Goal: Task Accomplishment & Management: Use online tool/utility

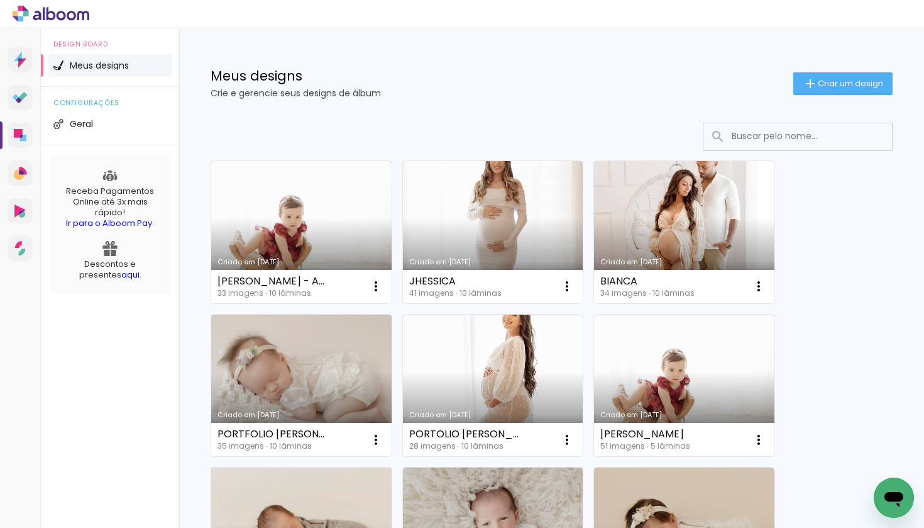
click at [533, 65] on div "Meus designs Crie e gerencie seus designs de álbum Criar um design" at bounding box center [551, 69] width 745 height 82
click at [848, 87] on span "Criar um design" at bounding box center [850, 83] width 65 height 8
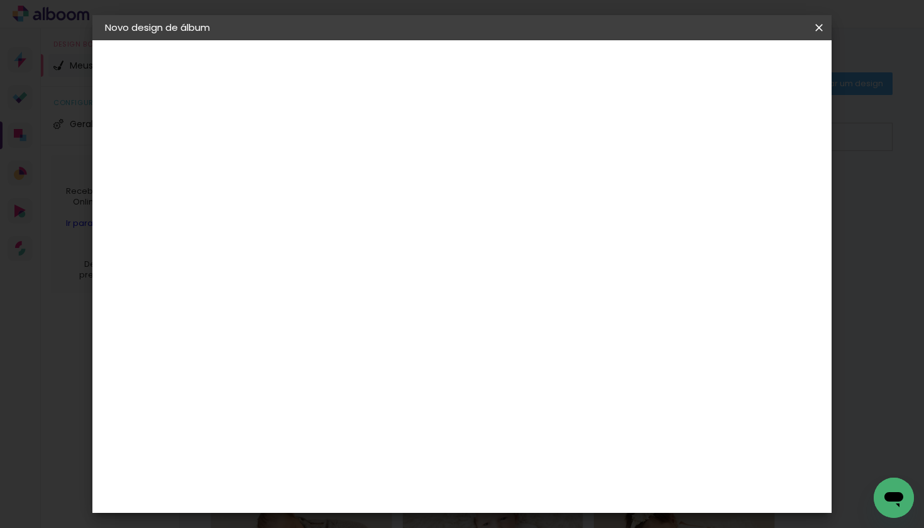
click at [311, 161] on input at bounding box center [311, 168] width 0 height 19
type input "[PERSON_NAME]"
type paper-input "[PERSON_NAME]"
click at [0, 0] on slot "Avançar" at bounding box center [0, 0] width 0 height 0
click at [406, 241] on input at bounding box center [342, 239] width 127 height 16
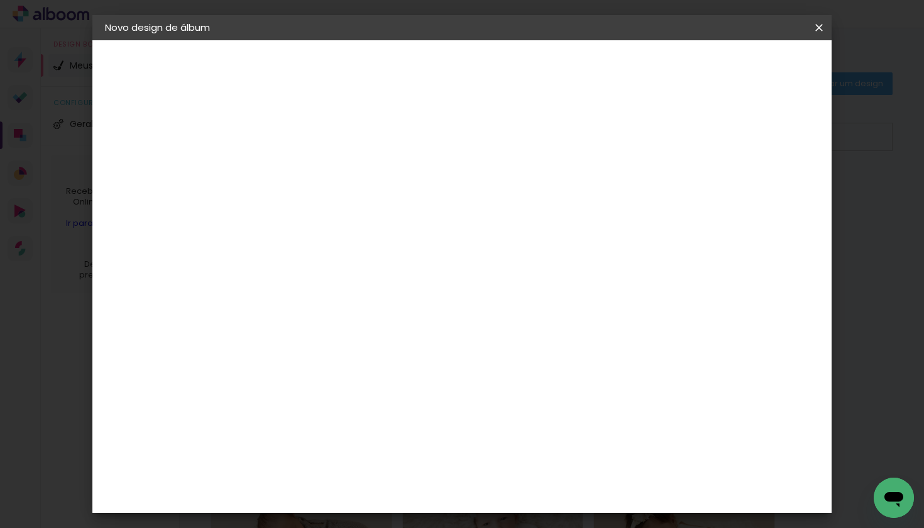
type input "LUI"
type paper-input "LUI"
click at [538, 147] on div "Fornecedor Escolha um fornecedor ou avance com o tamanho livre. Voltar Avançar" at bounding box center [397, 93] width 282 height 107
click at [388, 233] on input "LUI" at bounding box center [333, 239] width 109 height 16
click at [384, 285] on div "[PERSON_NAME]" at bounding box center [344, 284] width 84 height 10
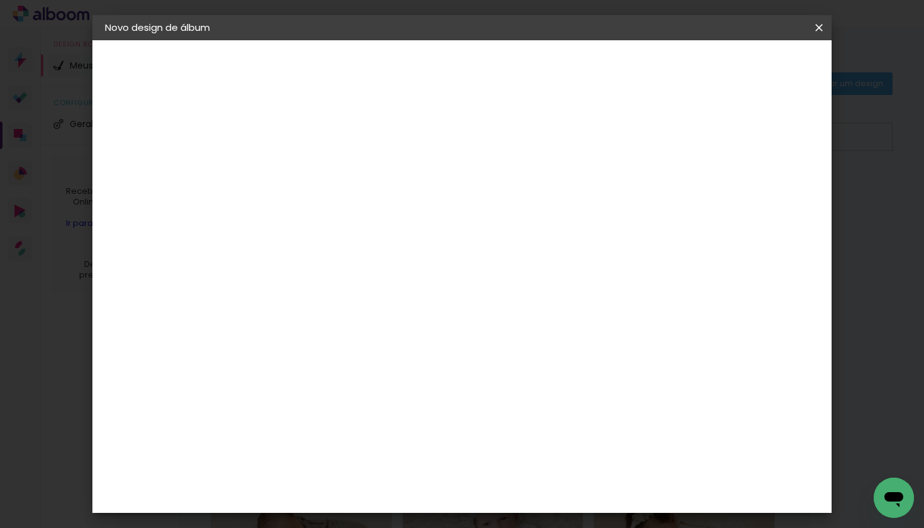
click at [519, 187] on paper-item "Tamanho Livre" at bounding box center [464, 191] width 112 height 28
click at [362, 283] on div "[PERSON_NAME]" at bounding box center [344, 284] width 84 height 10
click at [0, 0] on slot "Avançar" at bounding box center [0, 0] width 0 height 0
click at [360, 212] on input "text" at bounding box center [335, 218] width 49 height 19
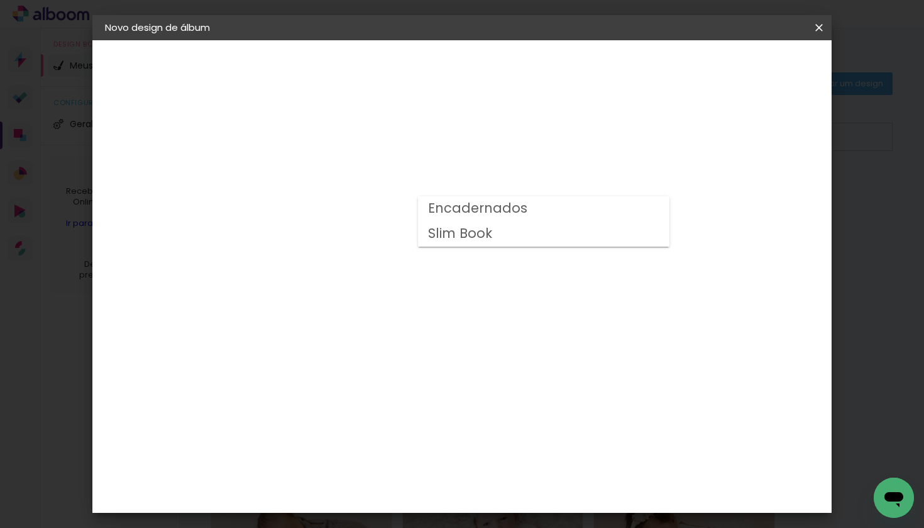
click at [0, 0] on slot "Slim Book" at bounding box center [0, 0] width 0 height 0
type input "Slim Book"
click at [396, 370] on span "20 x 40" at bounding box center [366, 383] width 58 height 26
click at [0, 0] on slot "Avançar" at bounding box center [0, 0] width 0 height 0
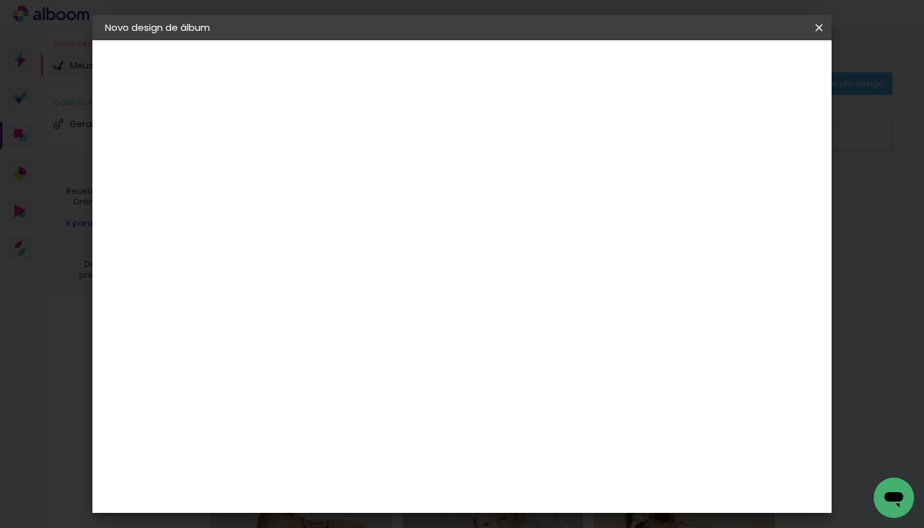
click at [750, 69] on span "Iniciar design" at bounding box center [721, 66] width 57 height 9
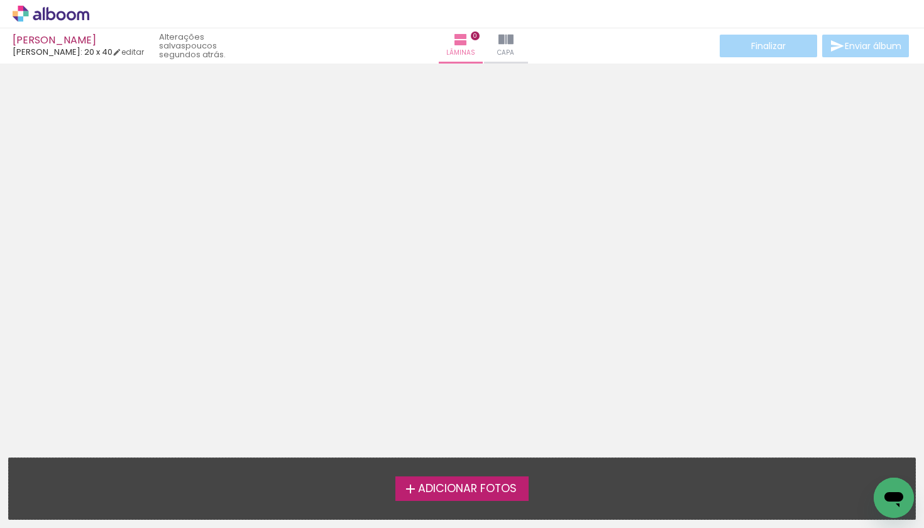
click at [445, 487] on span "Adicionar Fotos" at bounding box center [467, 488] width 99 height 11
click at [0, 0] on input "file" at bounding box center [0, 0] width 0 height 0
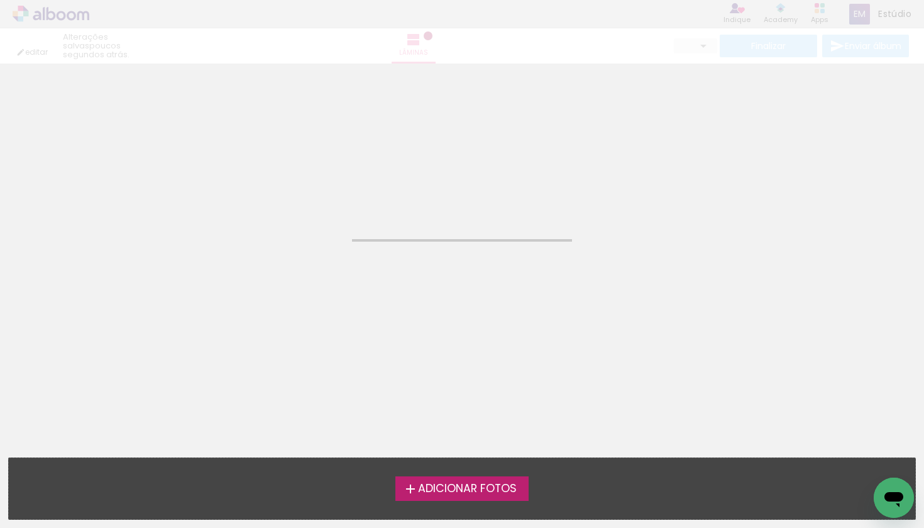
click at [481, 483] on span "Adicionar Fotos" at bounding box center [467, 488] width 99 height 11
click at [0, 0] on input "file" at bounding box center [0, 0] width 0 height 0
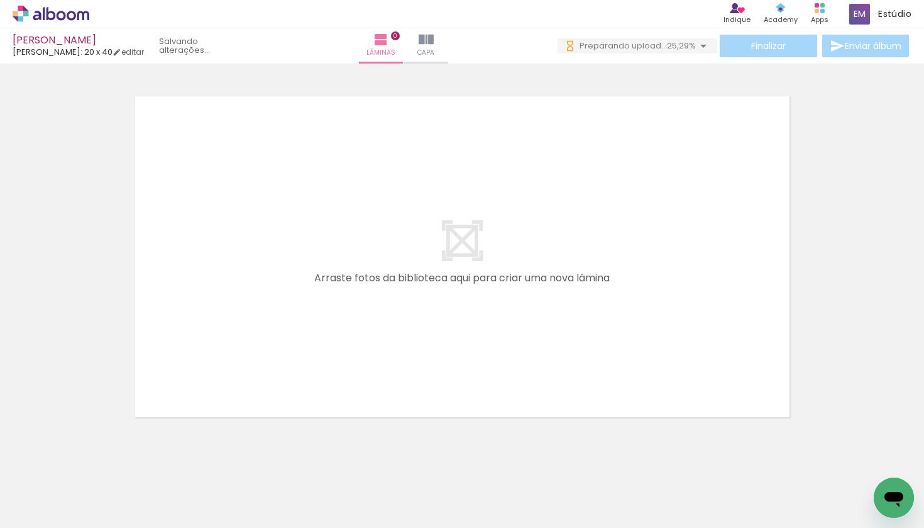
drag, startPoint x: 537, startPoint y: 487, endPoint x: 622, endPoint y: 306, distance: 200.0
click at [622, 306] on quentale-workspace at bounding box center [462, 264] width 924 height 528
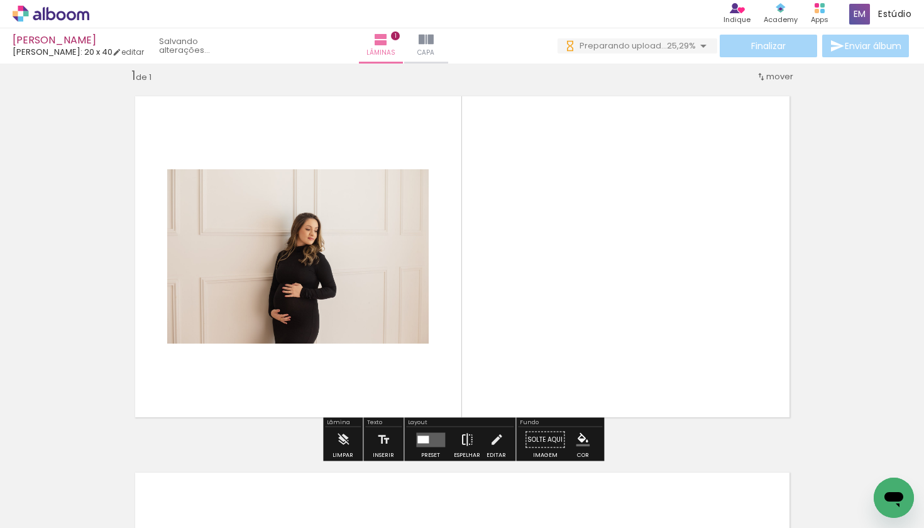
click at [468, 436] on iron-icon at bounding box center [467, 439] width 14 height 25
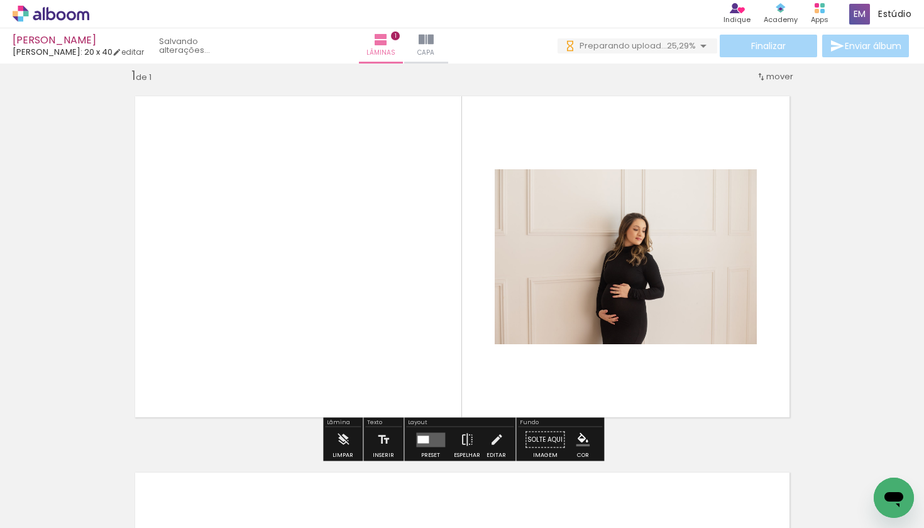
click at [720, 375] on quentale-layouter at bounding box center [462, 256] width 679 height 345
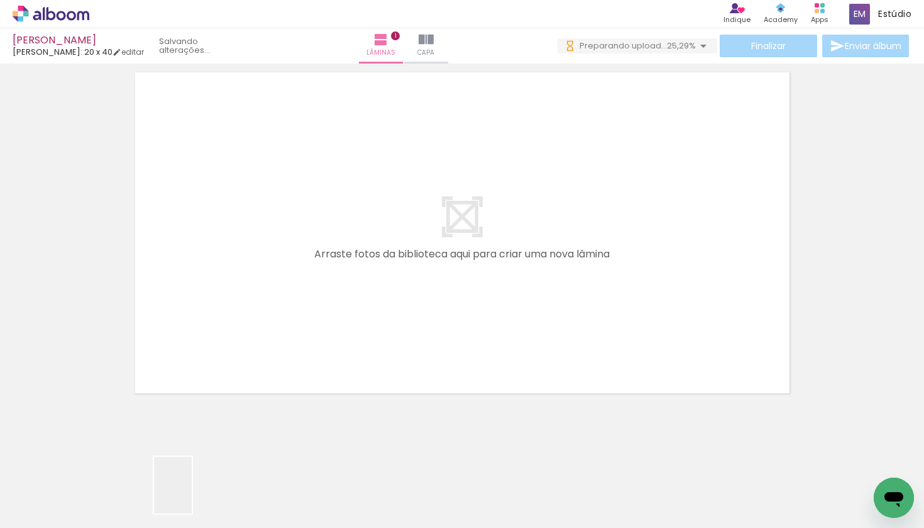
drag, startPoint x: 192, startPoint y: 497, endPoint x: 225, endPoint y: 276, distance: 223.9
click at [225, 276] on quentale-workspace at bounding box center [462, 264] width 924 height 528
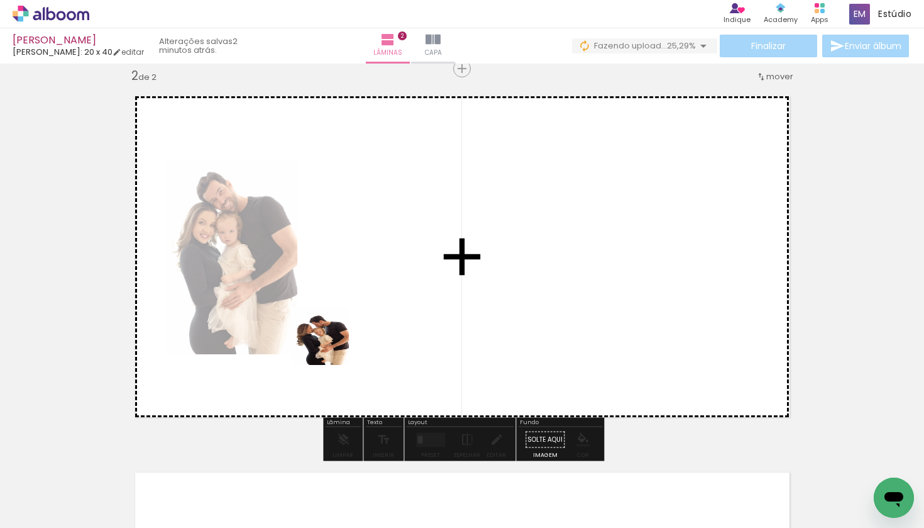
drag, startPoint x: 326, startPoint y: 487, endPoint x: 351, endPoint y: 283, distance: 205.3
click at [351, 283] on quentale-workspace at bounding box center [462, 264] width 924 height 528
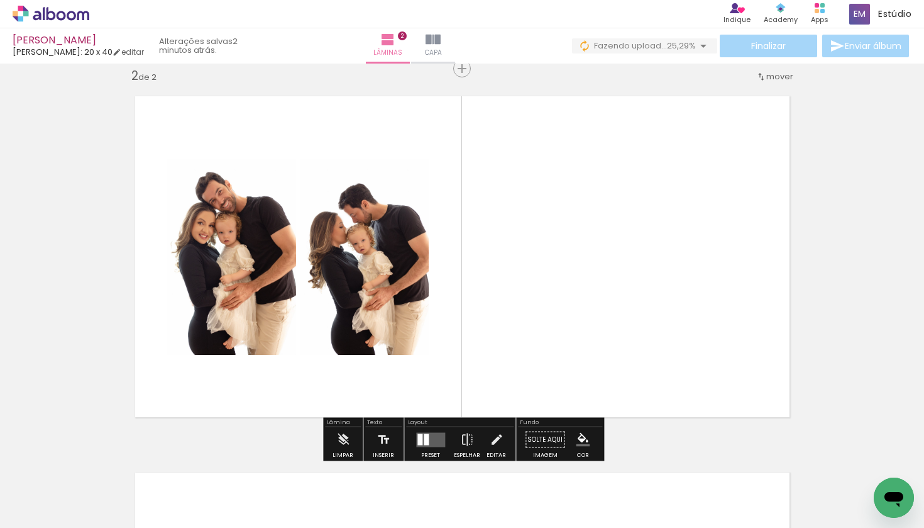
click at [393, 277] on quentale-photo at bounding box center [364, 256] width 129 height 196
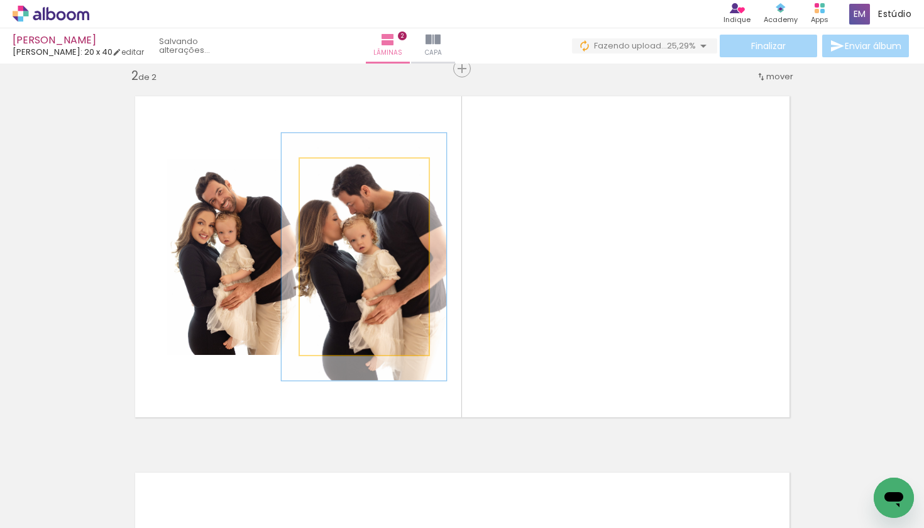
drag, startPoint x: 330, startPoint y: 171, endPoint x: 341, endPoint y: 168, distance: 11.7
click at [341, 168] on div at bounding box center [340, 171] width 11 height 11
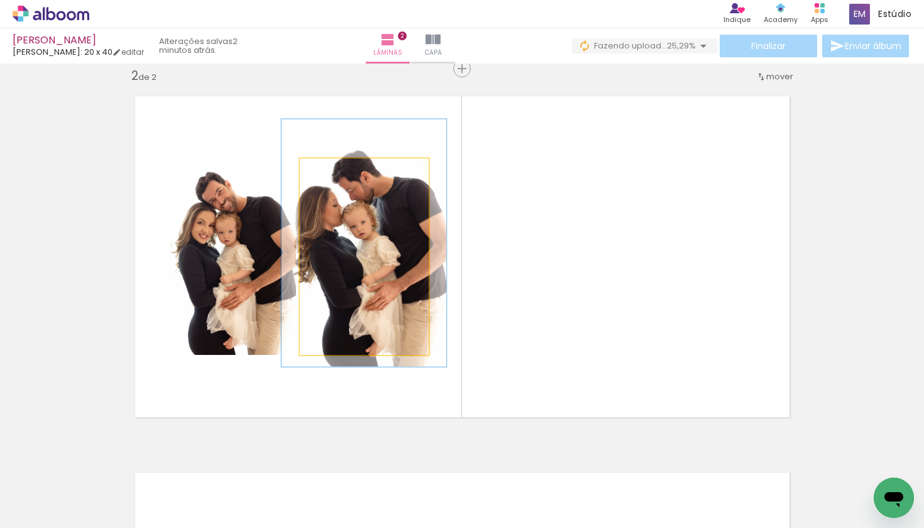
drag, startPoint x: 363, startPoint y: 254, endPoint x: 363, endPoint y: 240, distance: 13.8
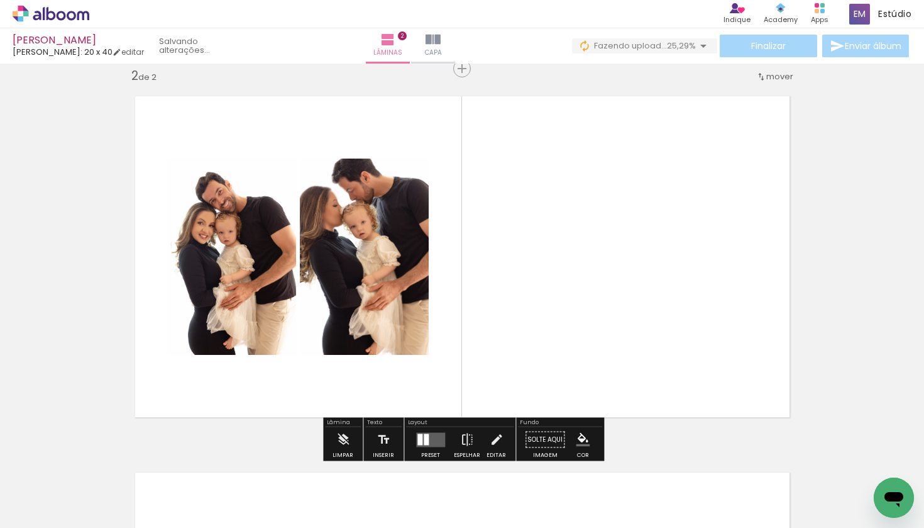
click at [483, 270] on quentale-layouter at bounding box center [462, 256] width 679 height 345
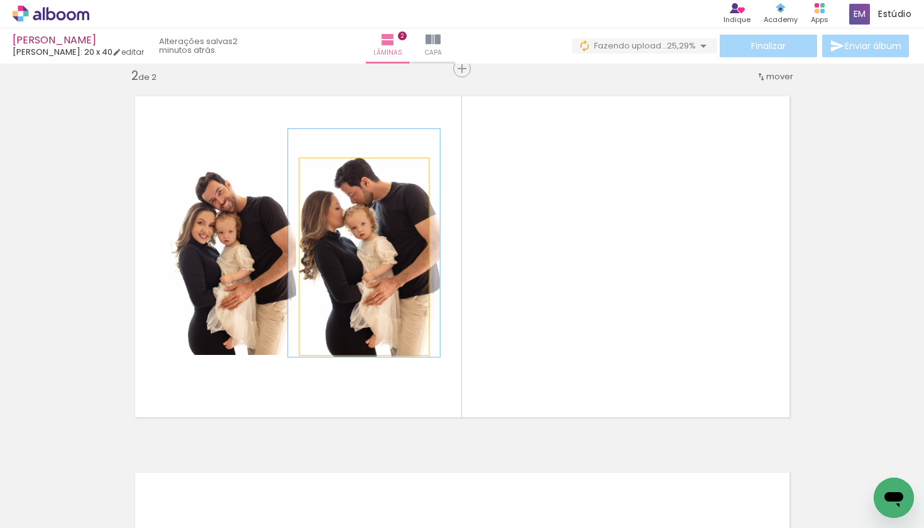
type paper-slider "116"
click at [338, 174] on div at bounding box center [336, 171] width 11 height 11
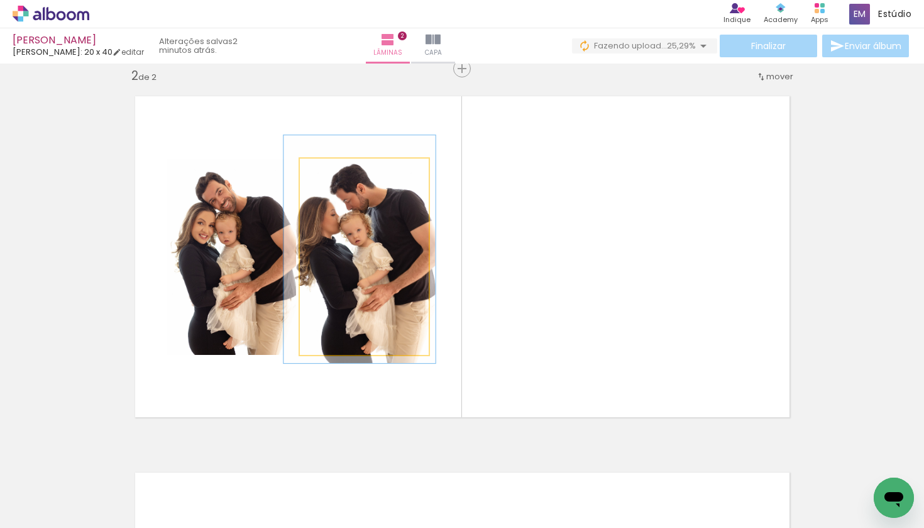
drag, startPoint x: 370, startPoint y: 233, endPoint x: 365, endPoint y: 238, distance: 6.7
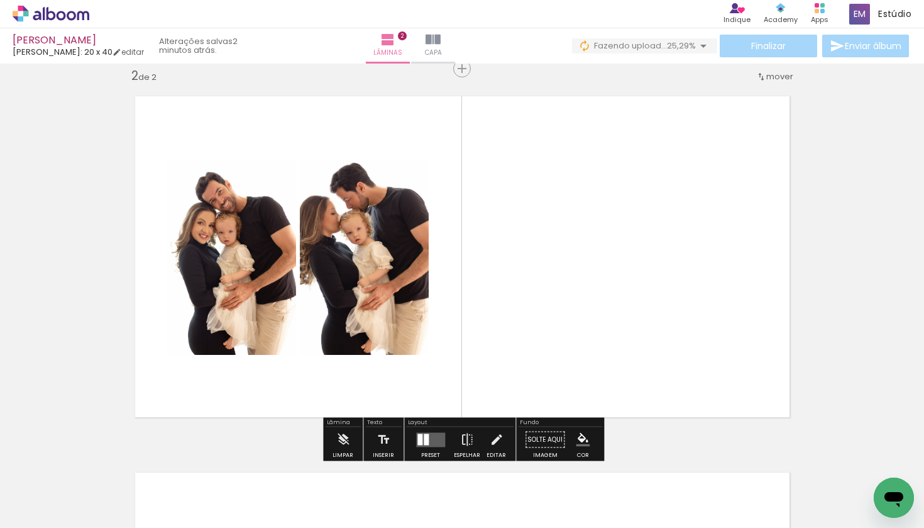
click at [531, 262] on quentale-layouter at bounding box center [462, 256] width 679 height 345
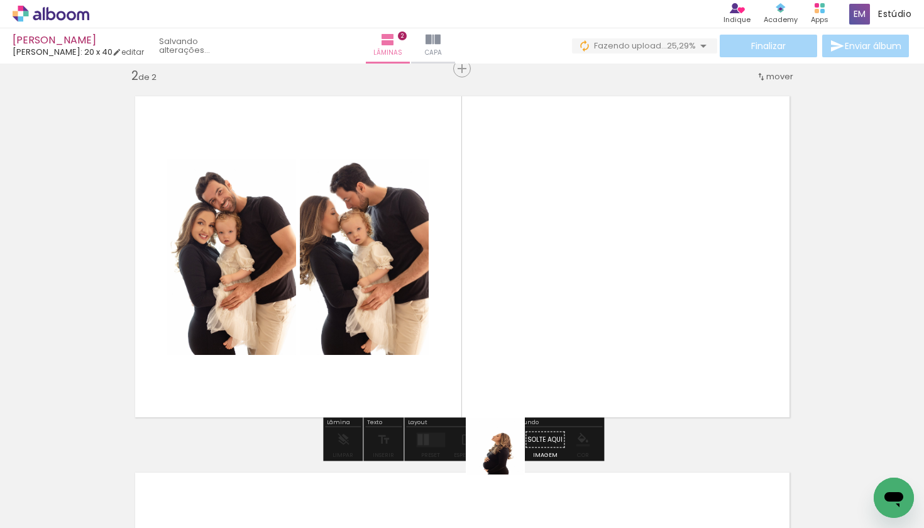
drag, startPoint x: 468, startPoint y: 492, endPoint x: 653, endPoint y: 346, distance: 236.0
click at [653, 346] on quentale-workspace at bounding box center [462, 264] width 924 height 528
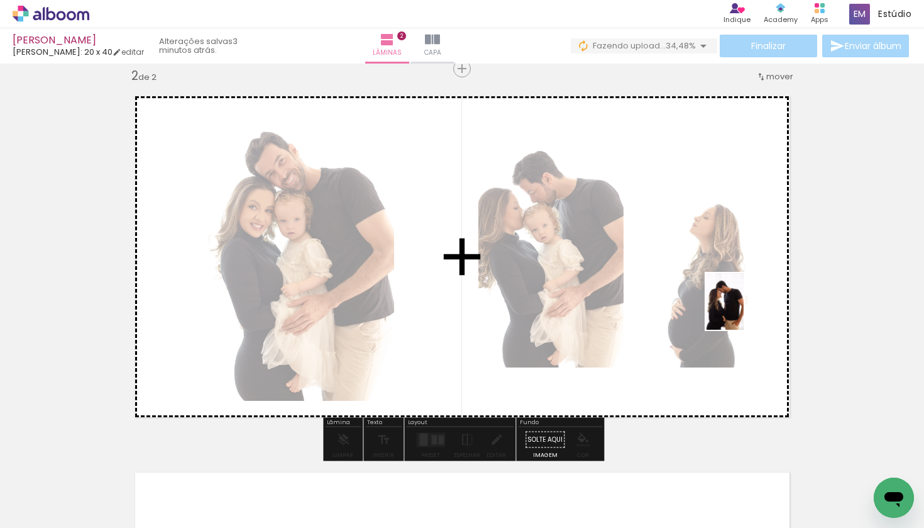
drag, startPoint x: 673, startPoint y: 506, endPoint x: 758, endPoint y: 290, distance: 232.0
click at [758, 290] on quentale-workspace at bounding box center [462, 264] width 924 height 528
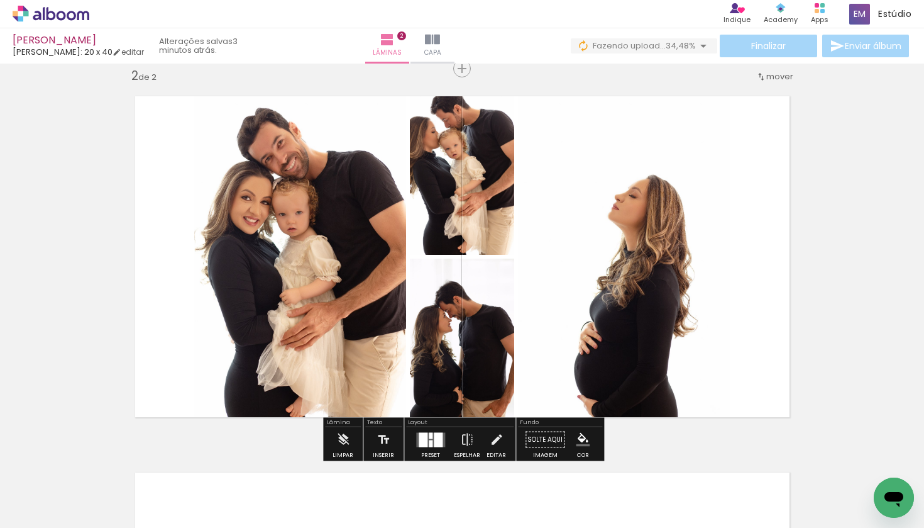
click at [647, 274] on quentale-photo at bounding box center [624, 256] width 213 height 345
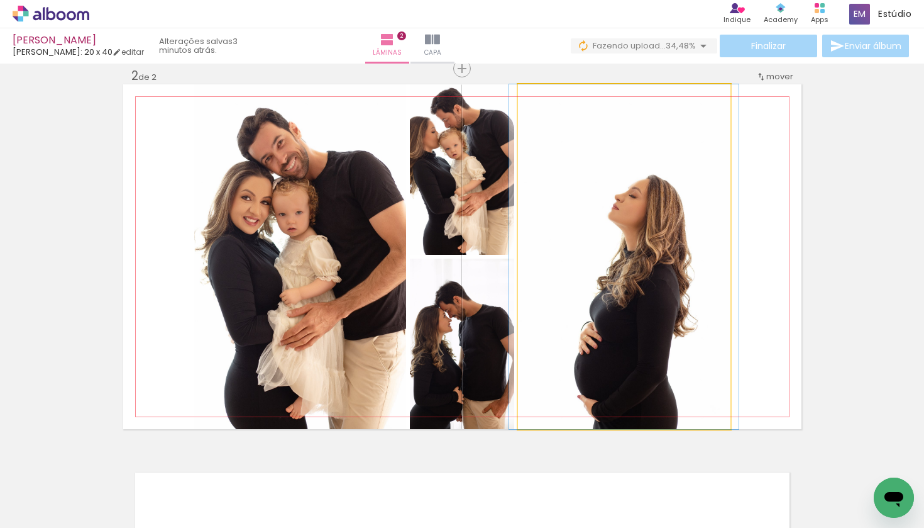
click at [647, 274] on quentale-photo at bounding box center [624, 256] width 213 height 345
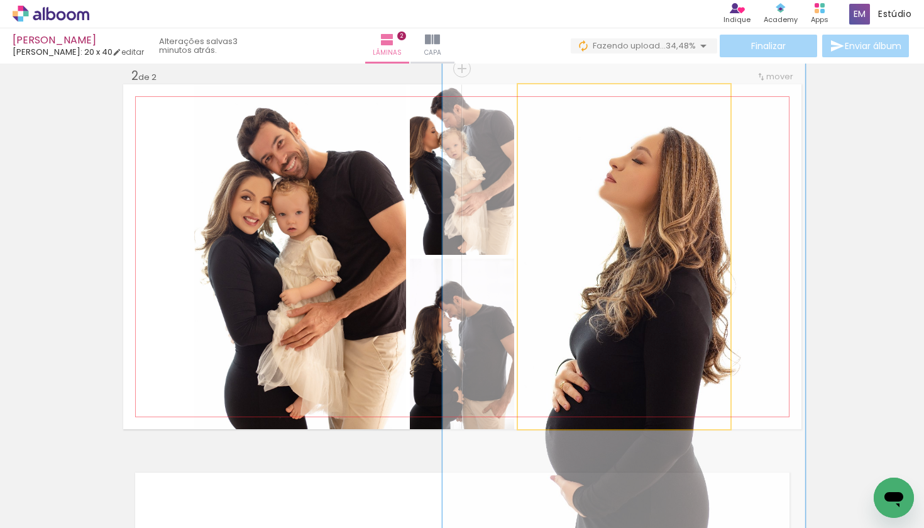
drag, startPoint x: 548, startPoint y: 98, endPoint x: 573, endPoint y: 93, distance: 25.7
click at [573, 93] on div at bounding box center [572, 97] width 11 height 11
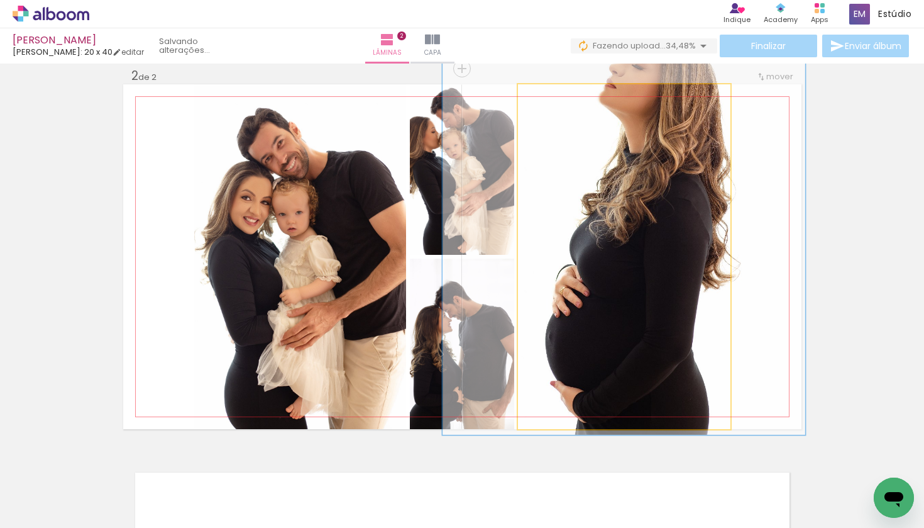
drag, startPoint x: 609, startPoint y: 230, endPoint x: 609, endPoint y: 136, distance: 94.3
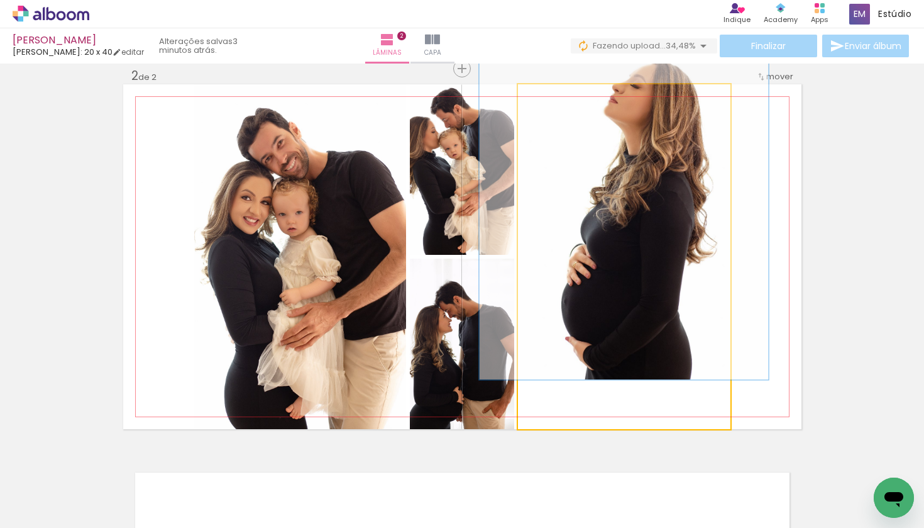
drag, startPoint x: 575, startPoint y: 97, endPoint x: 559, endPoint y: 99, distance: 15.8
click at [559, 99] on div at bounding box center [560, 97] width 11 height 11
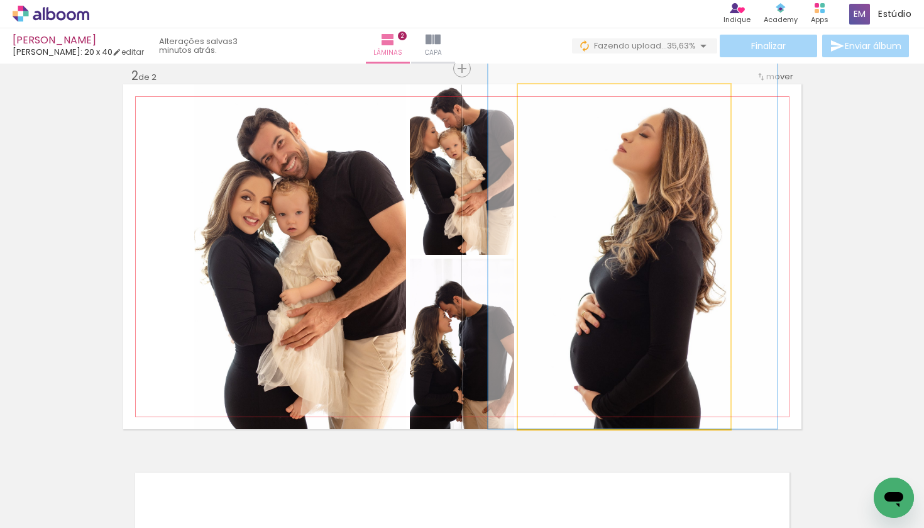
drag, startPoint x: 619, startPoint y: 159, endPoint x: 628, endPoint y: 189, distance: 30.7
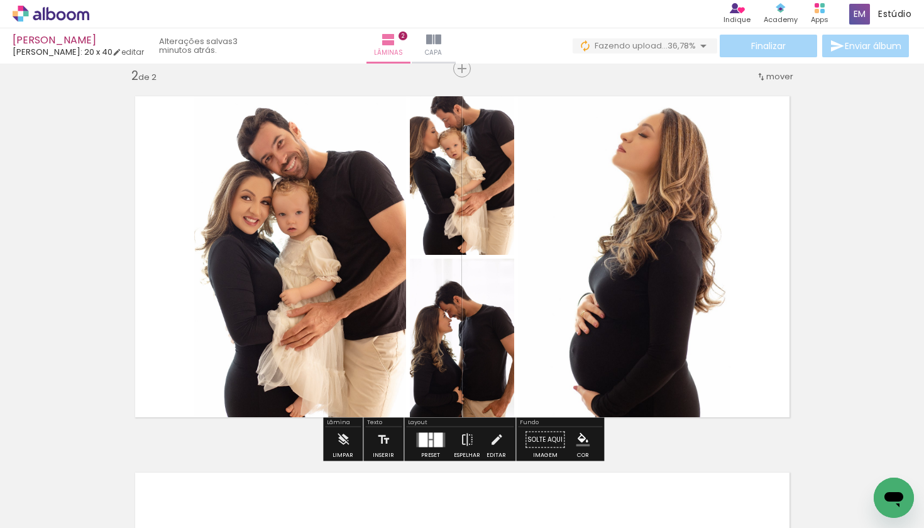
click at [853, 226] on div "Inserir lâmina 1 de 2 Inserir lâmina 2 de 2" at bounding box center [462, 240] width 924 height 1129
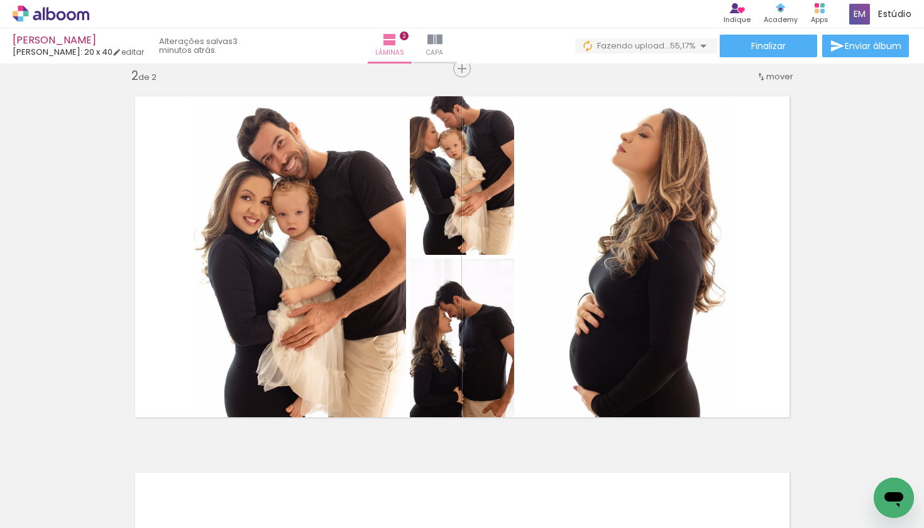
scroll to position [0, 1838]
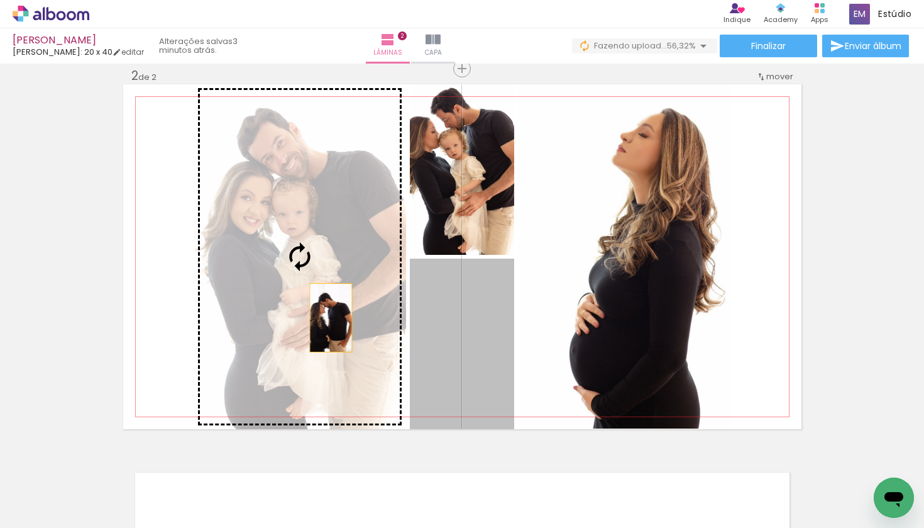
drag, startPoint x: 440, startPoint y: 365, endPoint x: 314, endPoint y: 308, distance: 138.8
click at [0, 0] on slot at bounding box center [0, 0] width 0 height 0
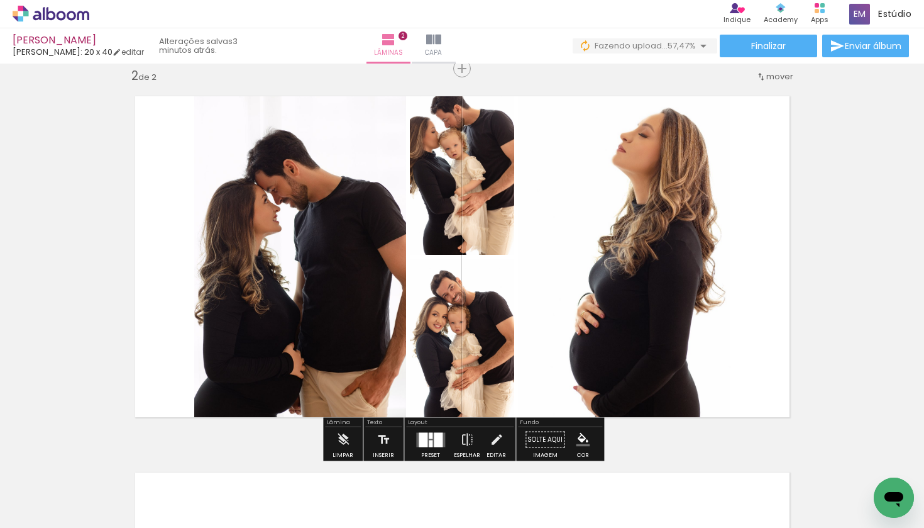
click at [429, 440] on div at bounding box center [431, 443] width 4 height 7
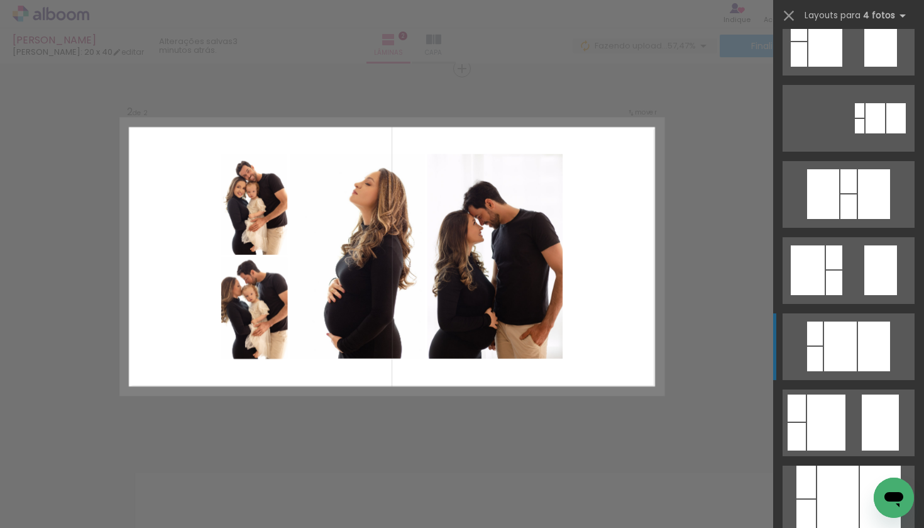
scroll to position [199, 0]
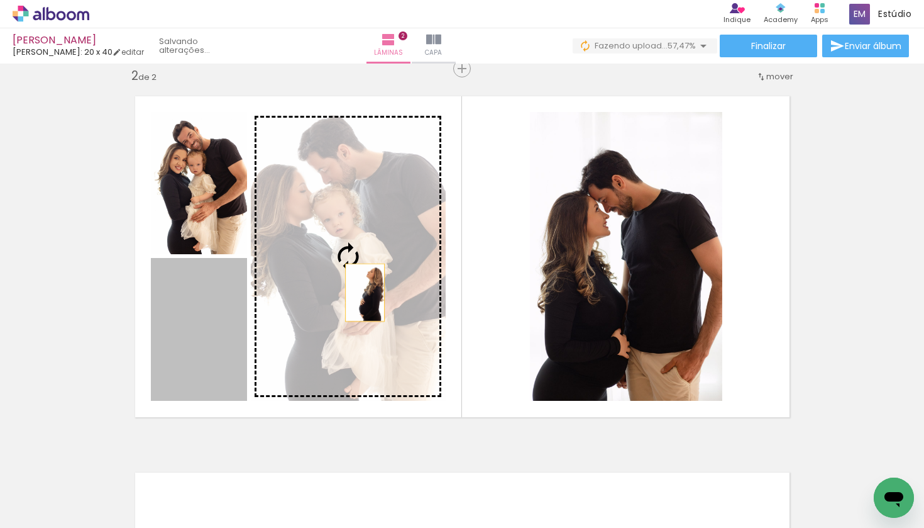
drag, startPoint x: 185, startPoint y: 338, endPoint x: 374, endPoint y: 288, distance: 195.3
click at [0, 0] on slot at bounding box center [0, 0] width 0 height 0
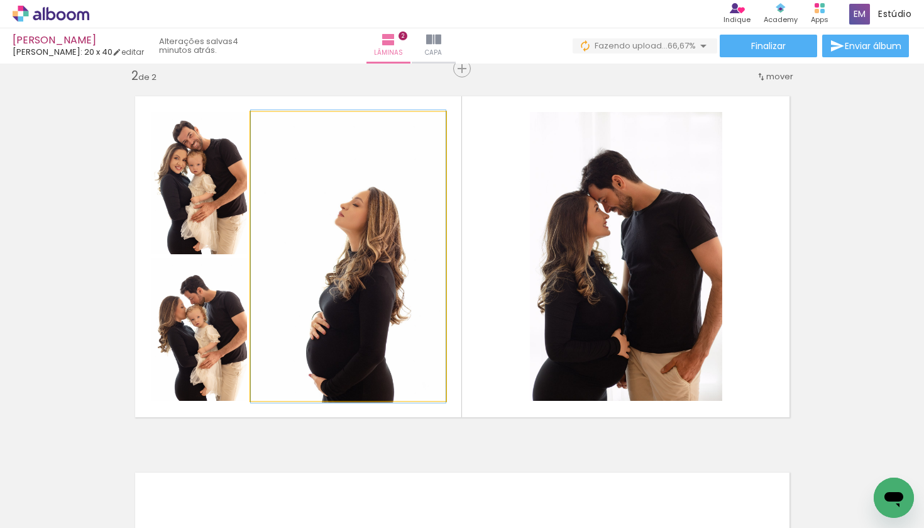
click at [355, 306] on quentale-photo at bounding box center [348, 256] width 195 height 289
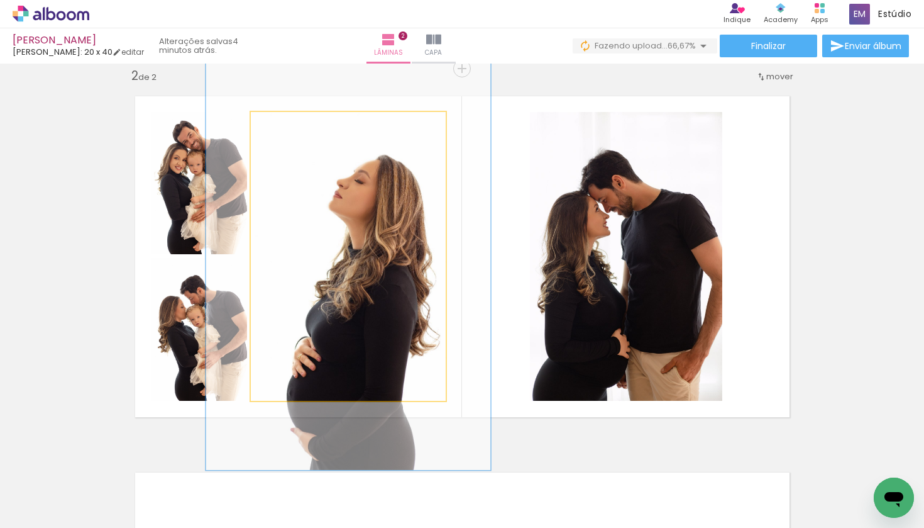
drag, startPoint x: 280, startPoint y: 125, endPoint x: 301, endPoint y: 122, distance: 20.3
click at [301, 122] on div at bounding box center [299, 124] width 11 height 11
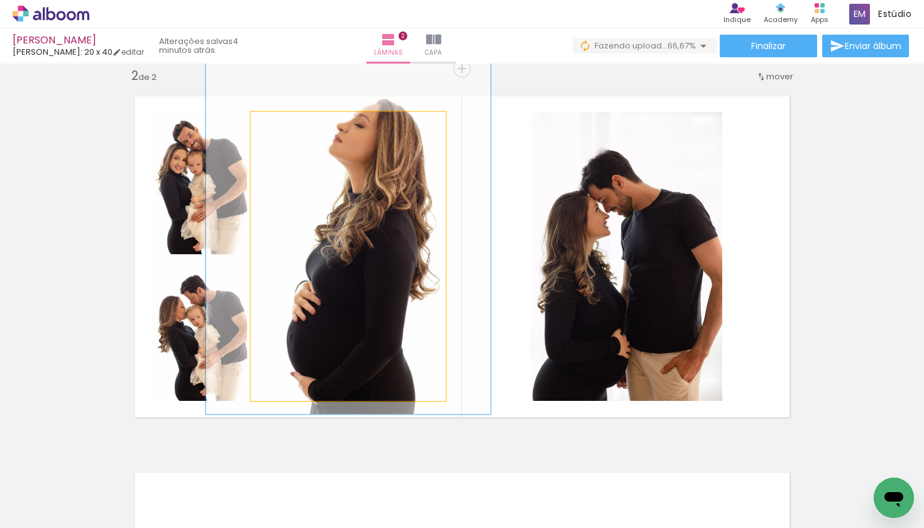
drag, startPoint x: 348, startPoint y: 272, endPoint x: 348, endPoint y: 215, distance: 56.6
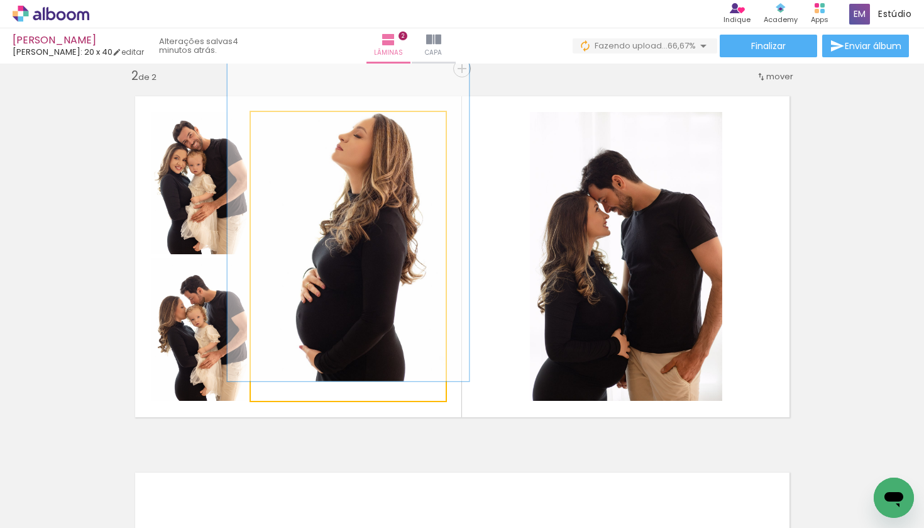
drag, startPoint x: 304, startPoint y: 124, endPoint x: 292, endPoint y: 124, distance: 11.3
type paper-slider "123"
click at [292, 124] on div at bounding box center [291, 124] width 11 height 11
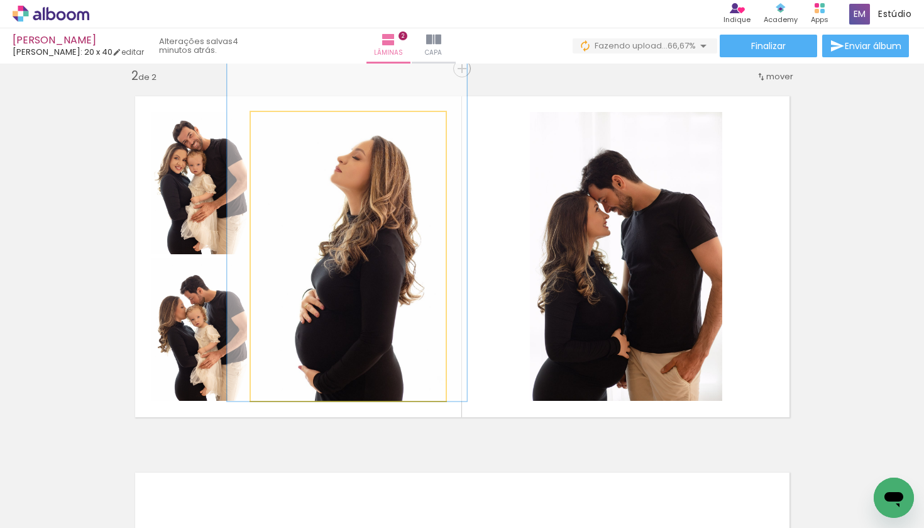
drag, startPoint x: 364, startPoint y: 191, endPoint x: 363, endPoint y: 210, distance: 19.5
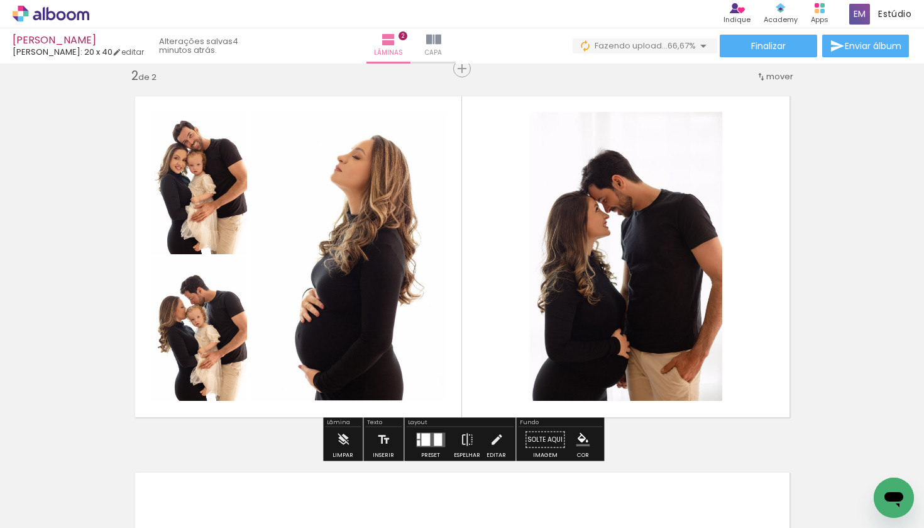
click at [772, 189] on quentale-layouter at bounding box center [462, 256] width 679 height 345
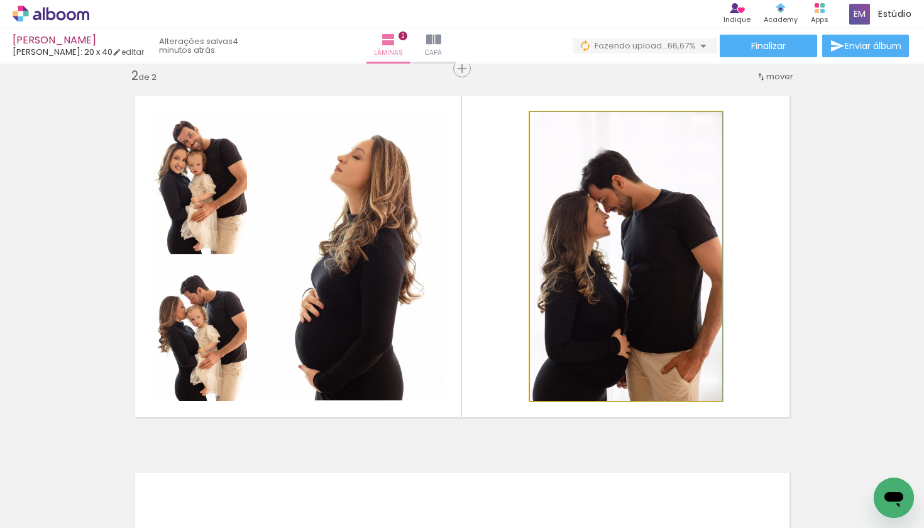
click at [667, 236] on quentale-photo at bounding box center [626, 256] width 192 height 289
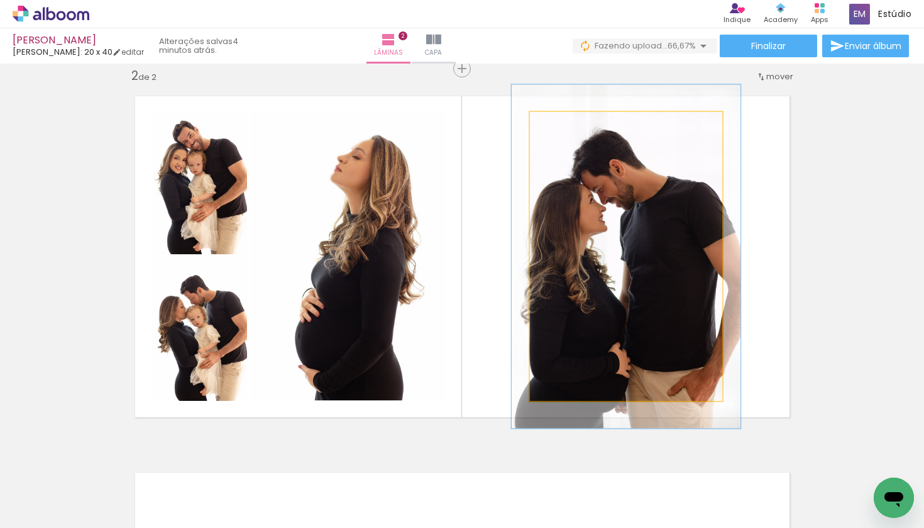
drag, startPoint x: 558, startPoint y: 123, endPoint x: 566, endPoint y: 123, distance: 8.2
click at [566, 123] on div at bounding box center [567, 124] width 11 height 11
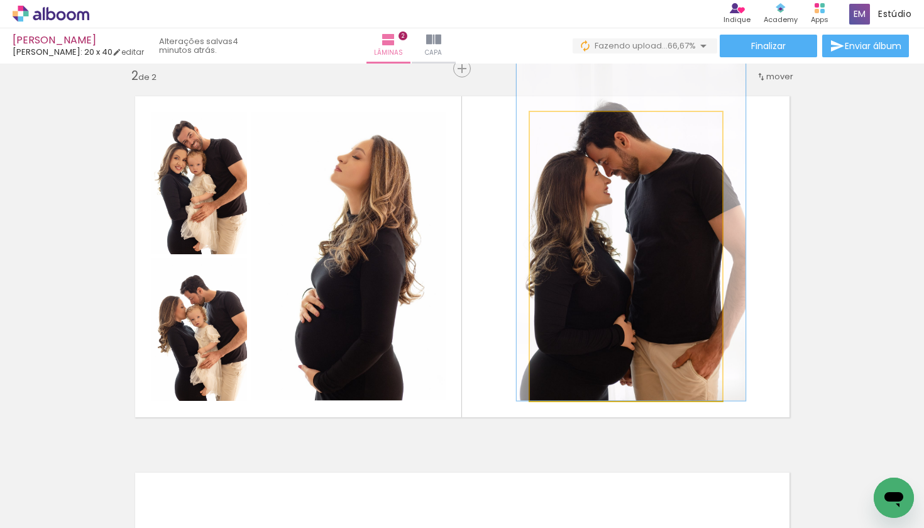
drag, startPoint x: 620, startPoint y: 257, endPoint x: 624, endPoint y: 214, distance: 43.0
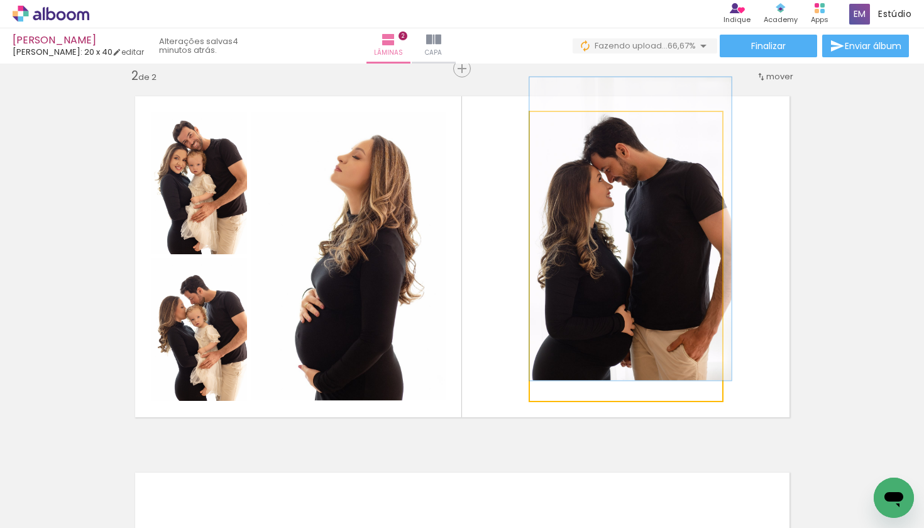
type paper-slider "106"
click at [563, 126] on div at bounding box center [561, 124] width 11 height 11
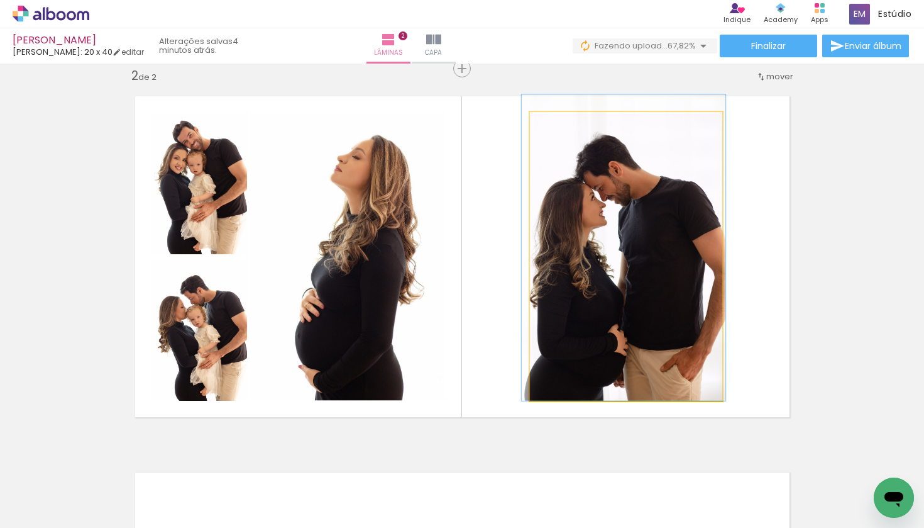
drag, startPoint x: 625, startPoint y: 242, endPoint x: 618, endPoint y: 255, distance: 14.4
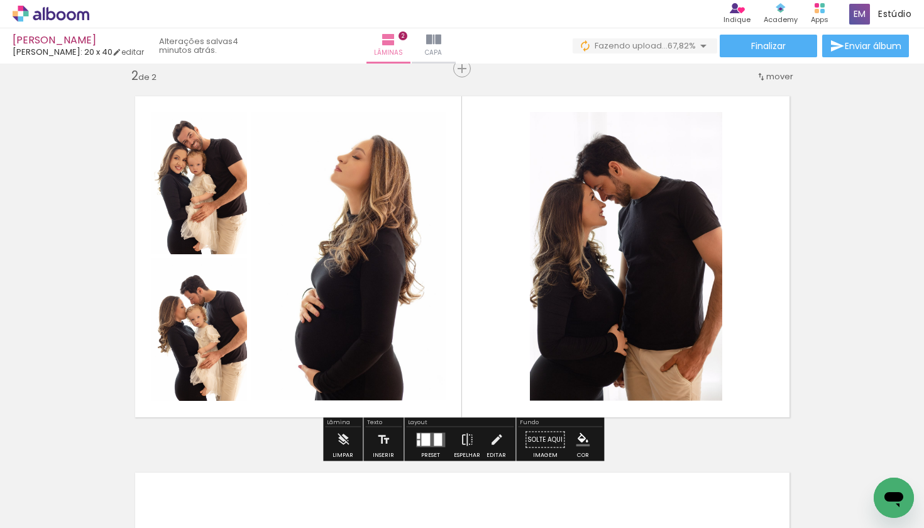
click at [771, 241] on quentale-layouter at bounding box center [462, 256] width 679 height 345
click at [769, 289] on quentale-layouter at bounding box center [462, 256] width 679 height 345
click at [769, 305] on quentale-layouter at bounding box center [462, 256] width 679 height 345
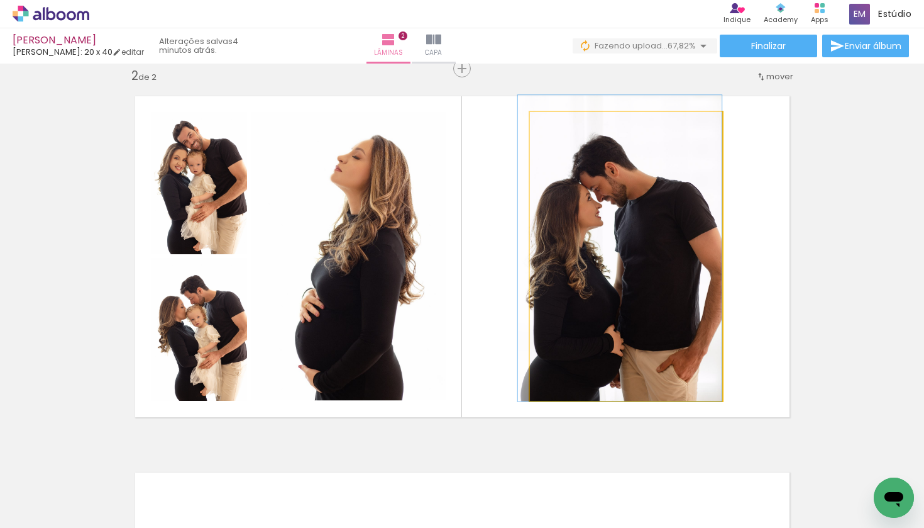
drag, startPoint x: 648, startPoint y: 326, endPoint x: 638, endPoint y: 327, distance: 10.7
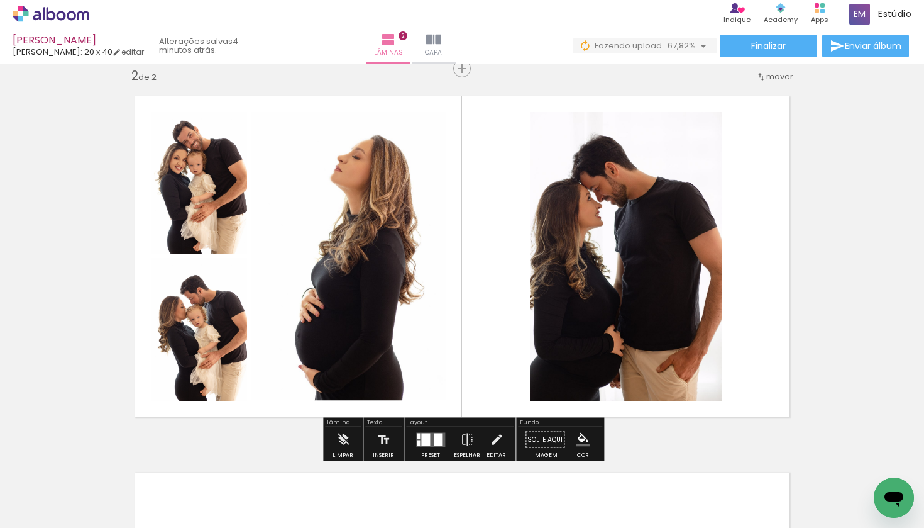
click at [780, 328] on quentale-layouter at bounding box center [462, 256] width 679 height 345
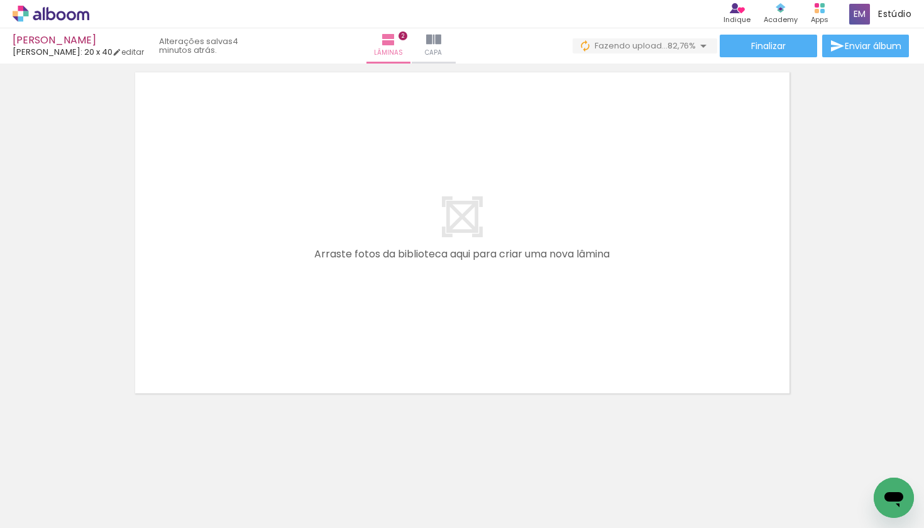
scroll to position [0, 2550]
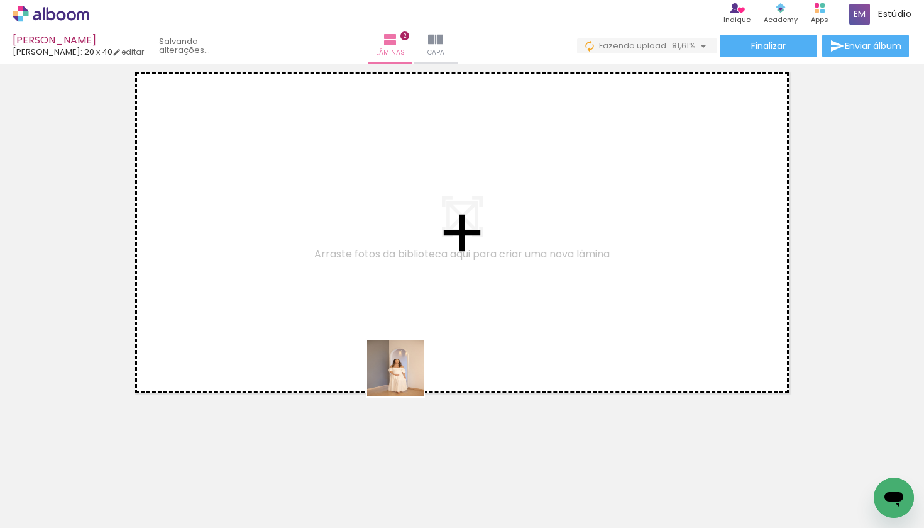
drag, startPoint x: 405, startPoint y: 495, endPoint x: 404, endPoint y: 299, distance: 195.6
click at [404, 299] on quentale-workspace at bounding box center [462, 264] width 924 height 528
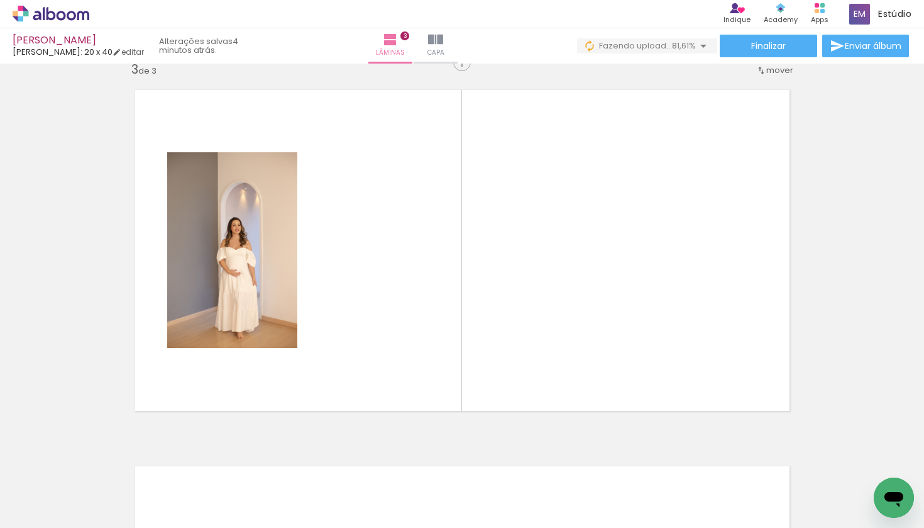
scroll to position [768, 0]
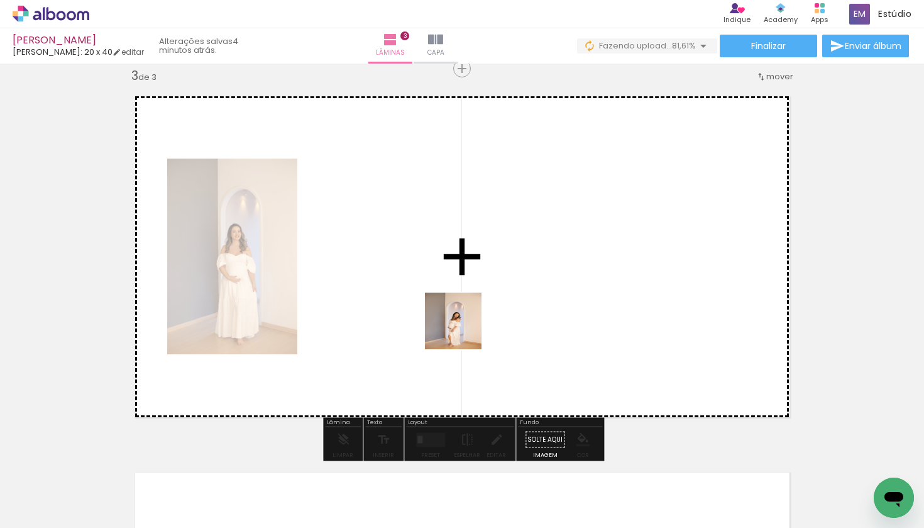
drag, startPoint x: 472, startPoint y: 497, endPoint x: 450, endPoint y: 309, distance: 189.3
click at [450, 309] on quentale-workspace at bounding box center [462, 264] width 924 height 528
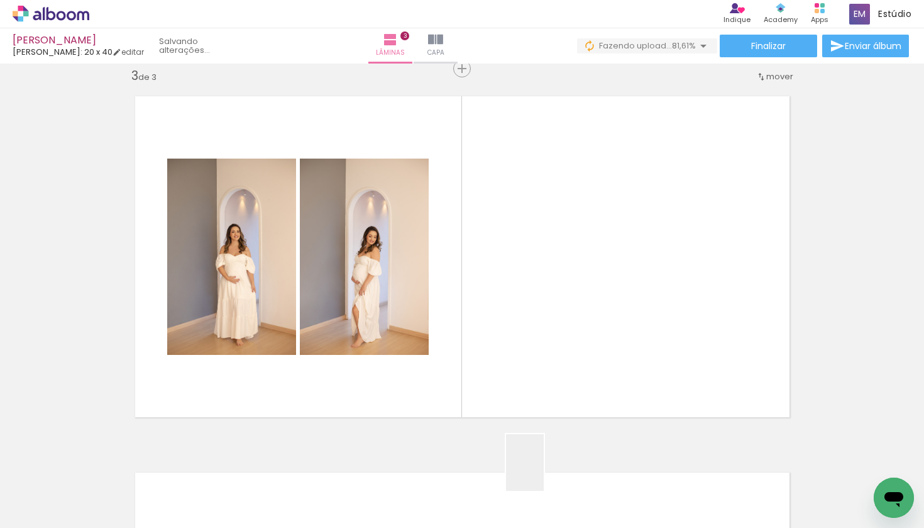
drag, startPoint x: 544, startPoint y: 485, endPoint x: 554, endPoint y: 249, distance: 236.1
click at [554, 249] on quentale-workspace at bounding box center [462, 264] width 924 height 528
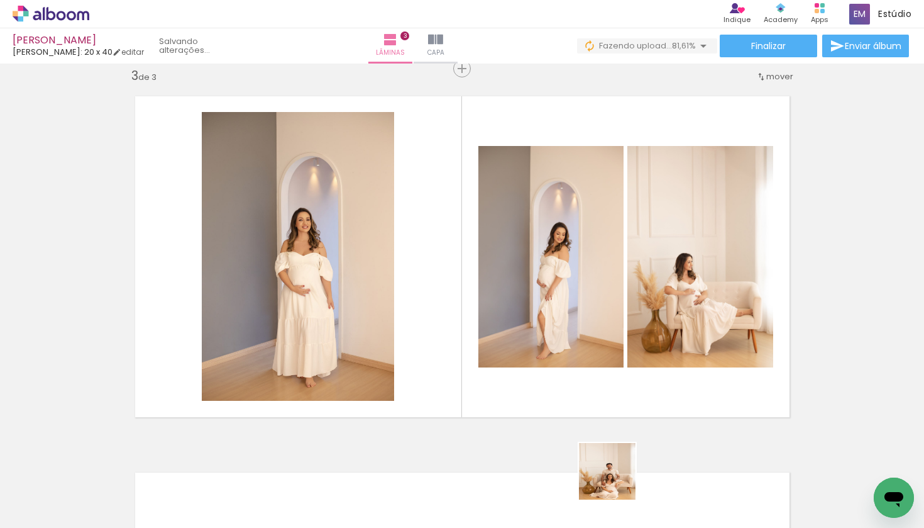
drag, startPoint x: 614, startPoint y: 489, endPoint x: 736, endPoint y: 283, distance: 239.7
click at [736, 283] on quentale-workspace at bounding box center [462, 264] width 924 height 528
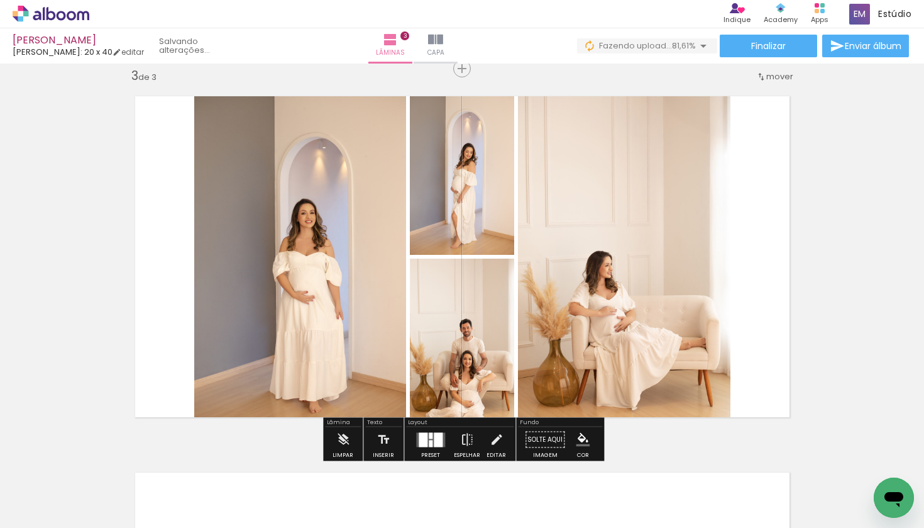
scroll to position [0, 2612]
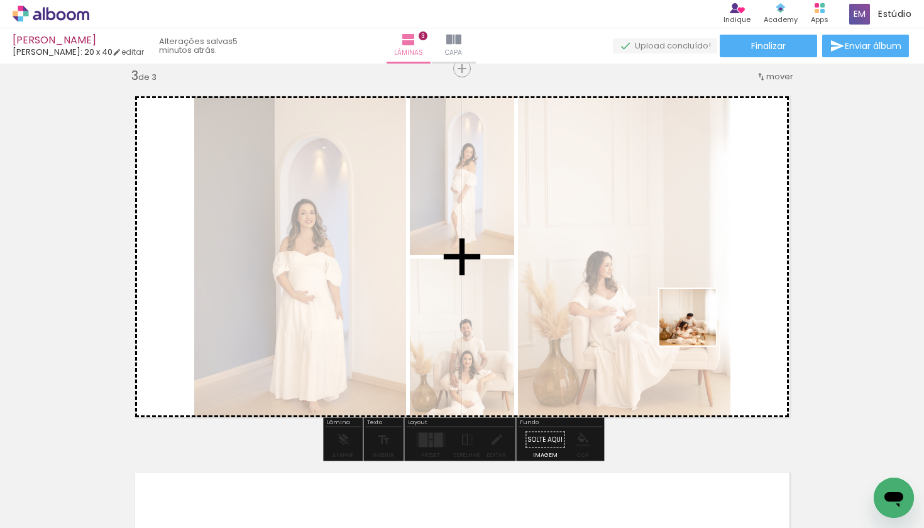
drag, startPoint x: 682, startPoint y: 492, endPoint x: 697, endPoint y: 314, distance: 178.7
click at [697, 314] on quentale-workspace at bounding box center [462, 264] width 924 height 528
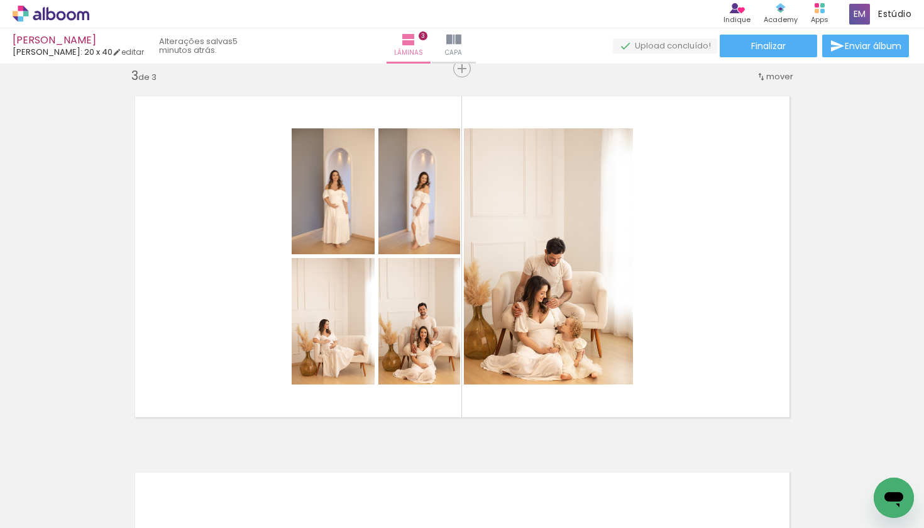
scroll to position [0, 2743]
drag, startPoint x: 623, startPoint y: 492, endPoint x: 731, endPoint y: 318, distance: 204.7
click at [731, 318] on quentale-workspace at bounding box center [462, 264] width 924 height 528
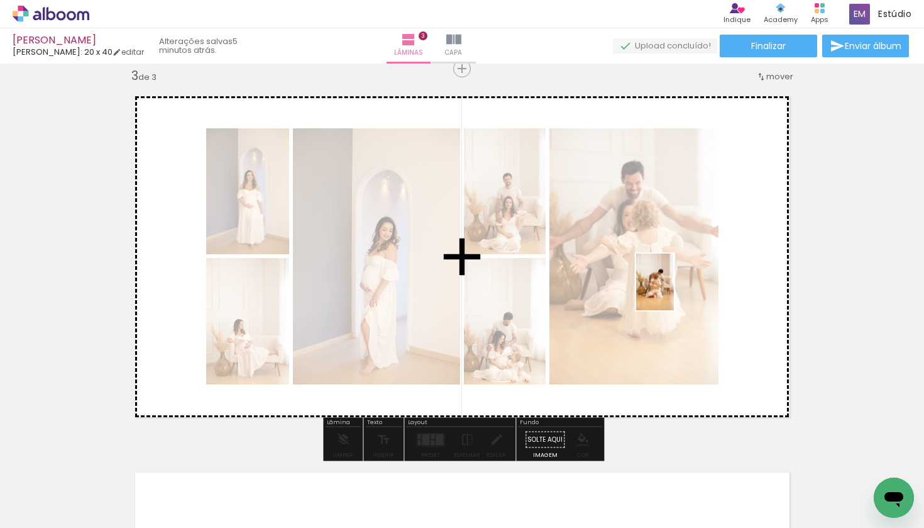
drag, startPoint x: 701, startPoint y: 489, endPoint x: 674, endPoint y: 291, distance: 199.9
click at [674, 291] on quentale-workspace at bounding box center [462, 264] width 924 height 528
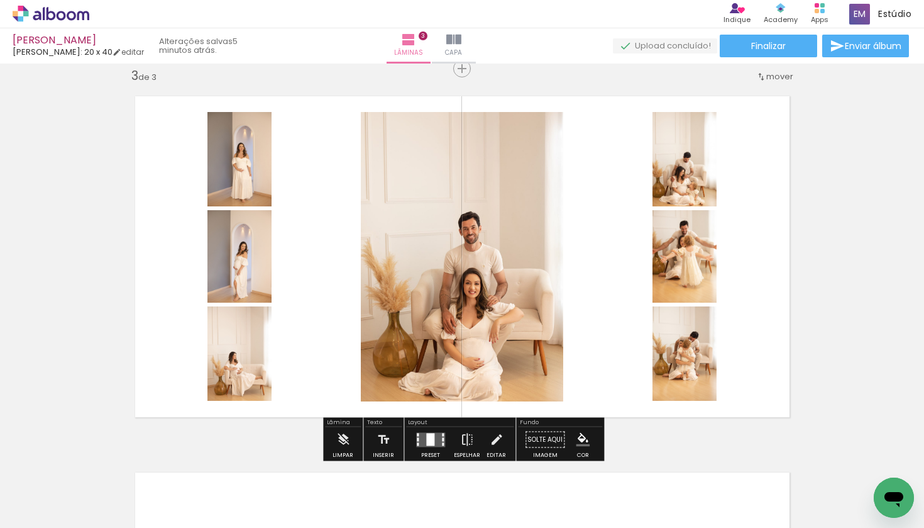
click at [763, 325] on quentale-layouter at bounding box center [462, 256] width 679 height 345
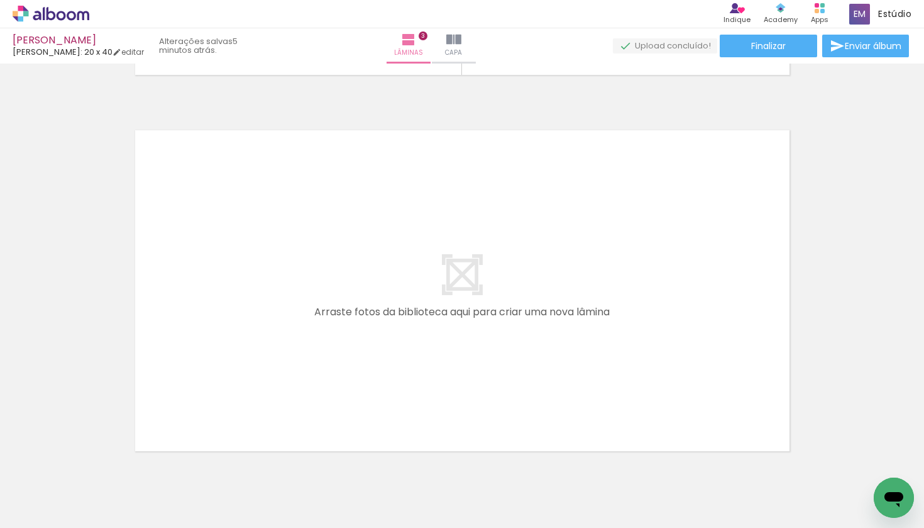
scroll to position [1114, 0]
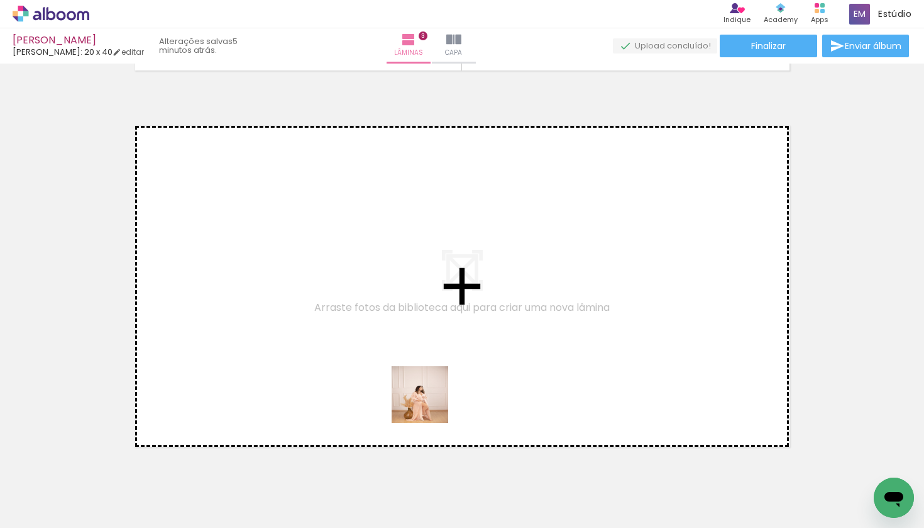
drag, startPoint x: 719, startPoint y: 501, endPoint x: 416, endPoint y: 399, distance: 319.8
click at [416, 399] on quentale-workspace at bounding box center [462, 264] width 924 height 528
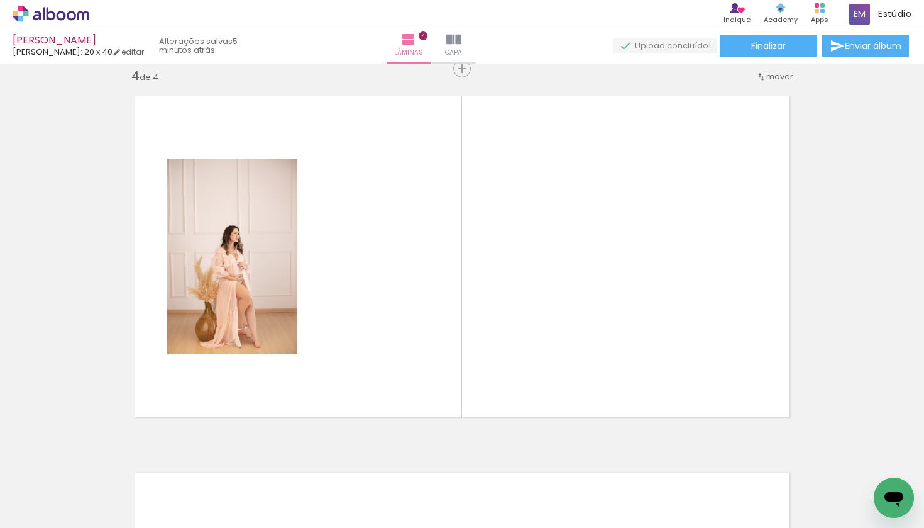
scroll to position [0, 2986]
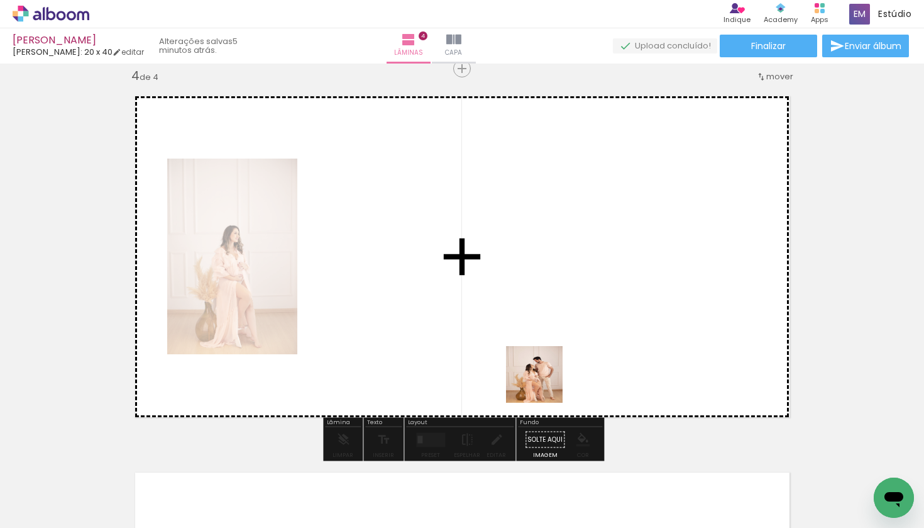
drag, startPoint x: 733, startPoint y: 500, endPoint x: 422, endPoint y: 336, distance: 351.9
click at [422, 336] on quentale-workspace at bounding box center [462, 264] width 924 height 528
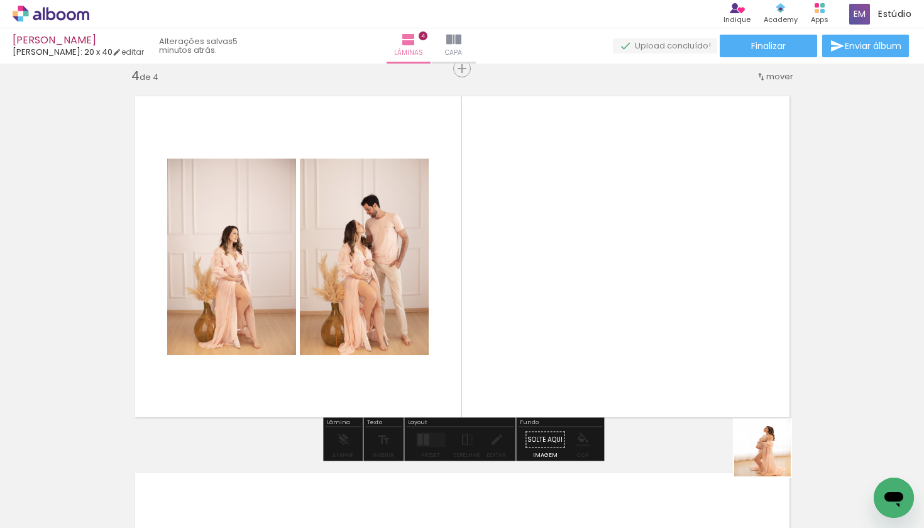
drag, startPoint x: 816, startPoint y: 498, endPoint x: 668, endPoint y: 296, distance: 251.1
click at [668, 296] on quentale-workspace at bounding box center [462, 264] width 924 height 528
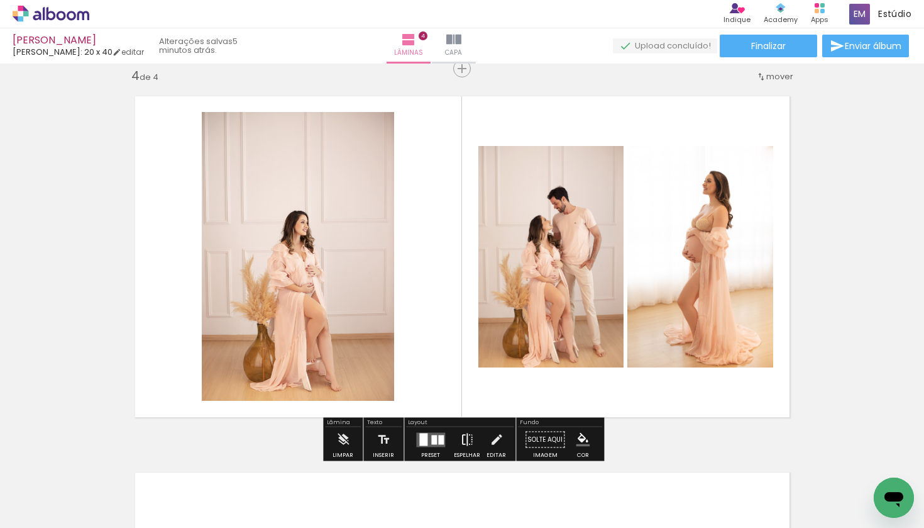
click at [466, 437] on iron-icon at bounding box center [467, 439] width 14 height 25
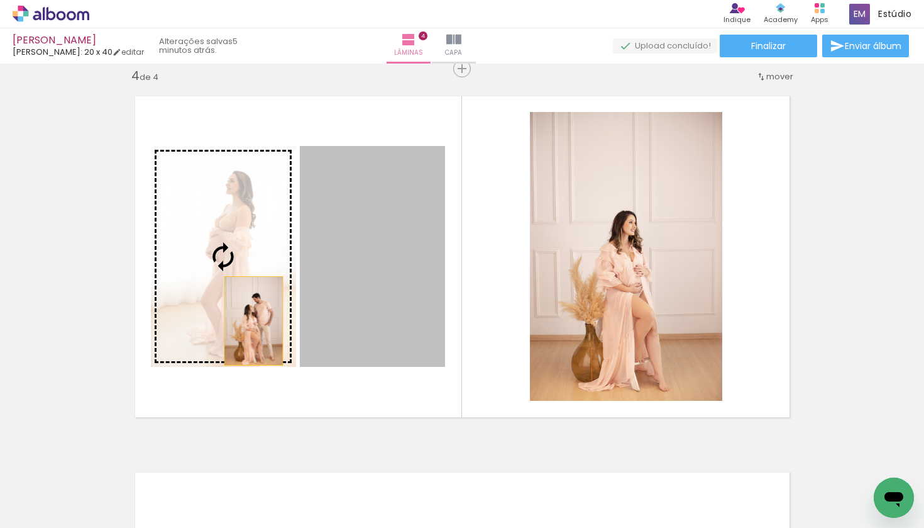
drag, startPoint x: 323, startPoint y: 321, endPoint x: 130, endPoint y: 306, distance: 193.0
click at [130, 306] on quentale-layouter at bounding box center [462, 256] width 679 height 345
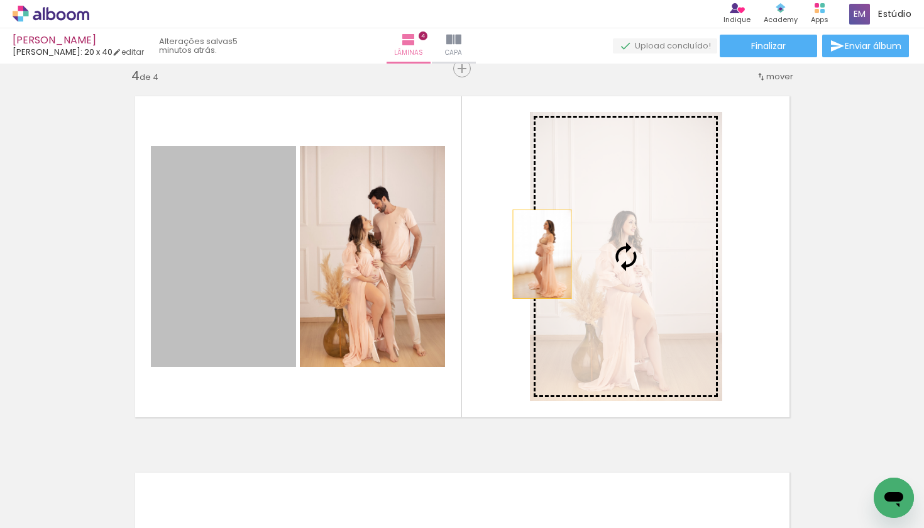
drag, startPoint x: 211, startPoint y: 285, endPoint x: 552, endPoint y: 249, distance: 343.4
click at [0, 0] on slot at bounding box center [0, 0] width 0 height 0
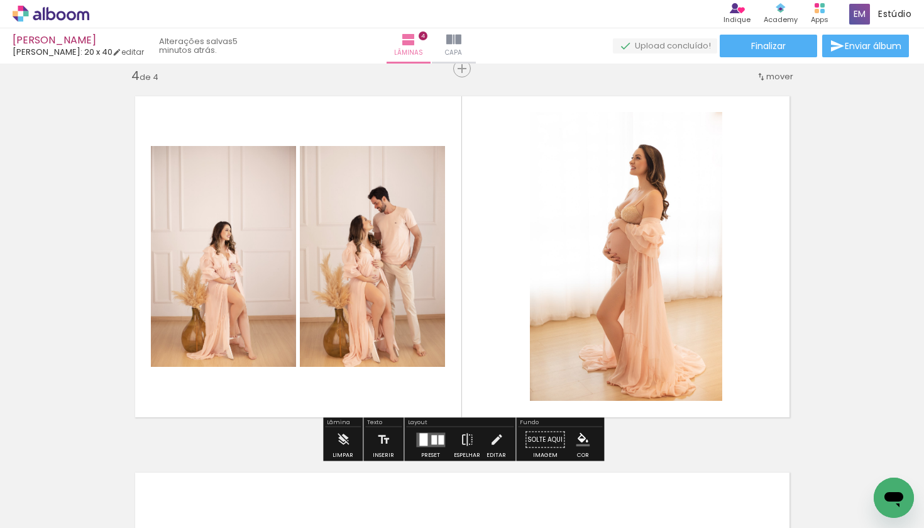
click at [237, 255] on quentale-photo at bounding box center [223, 256] width 145 height 221
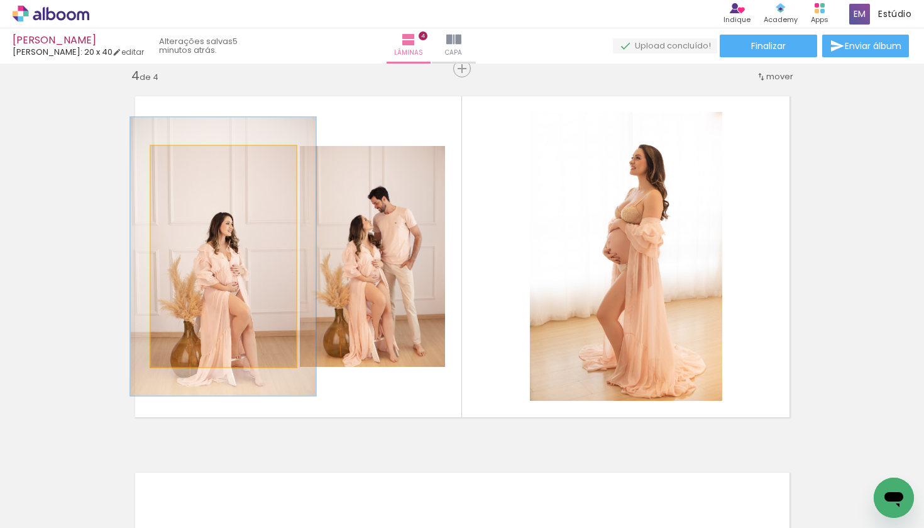
drag, startPoint x: 183, startPoint y: 161, endPoint x: 194, endPoint y: 160, distance: 11.3
type paper-slider "126"
click at [194, 160] on div at bounding box center [191, 158] width 11 height 11
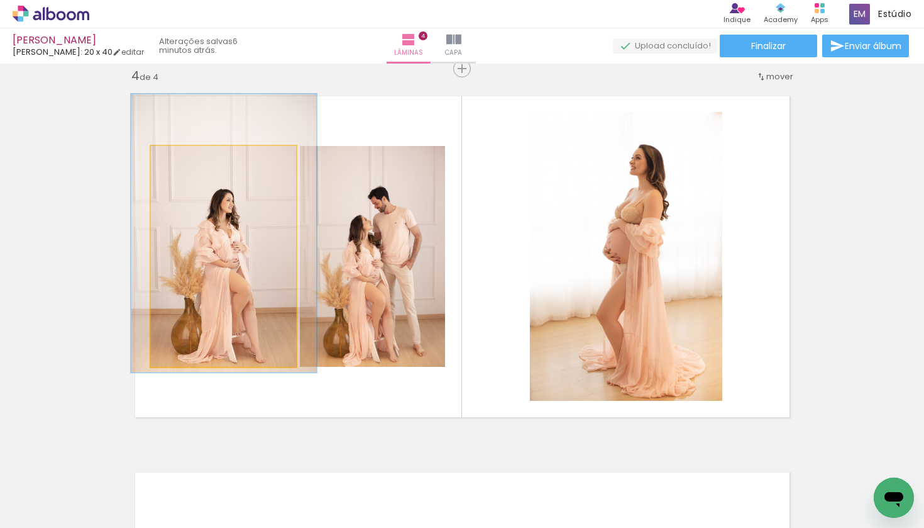
drag, startPoint x: 228, startPoint y: 267, endPoint x: 228, endPoint y: 243, distance: 23.3
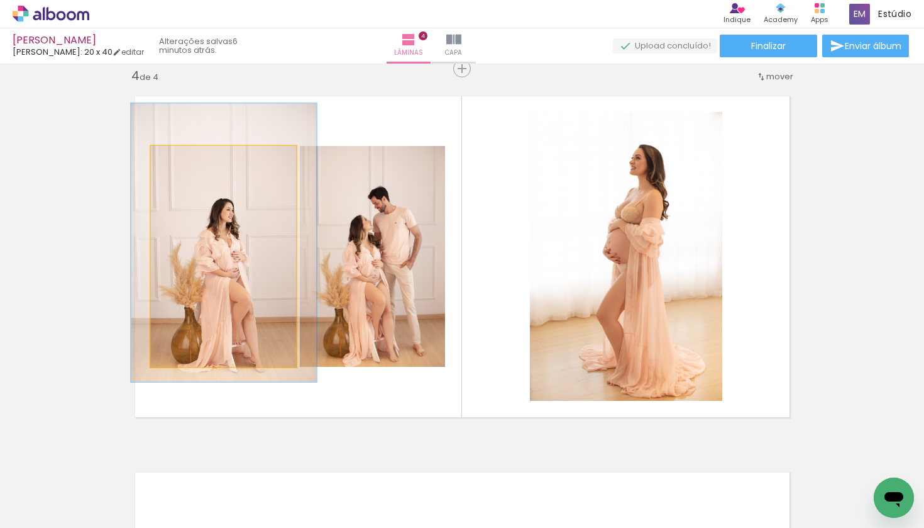
drag, startPoint x: 229, startPoint y: 245, endPoint x: 228, endPoint y: 253, distance: 8.2
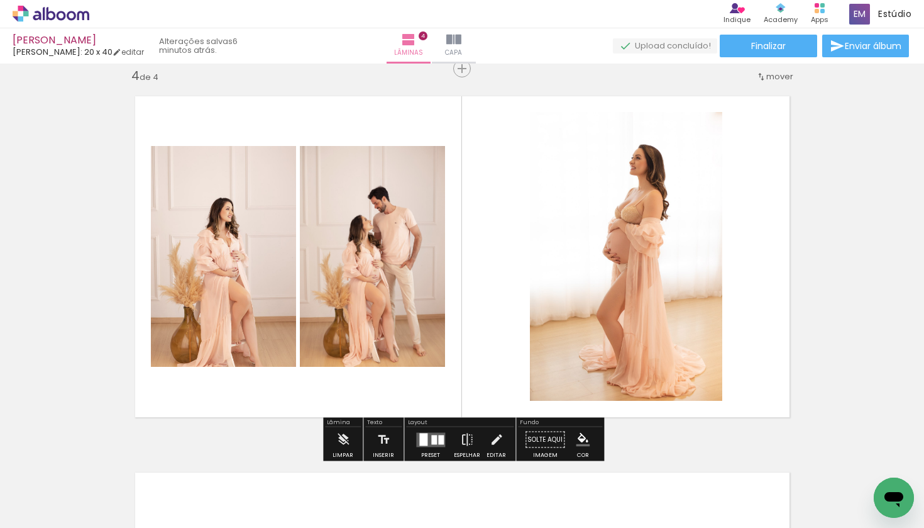
click at [291, 397] on quentale-layouter at bounding box center [462, 256] width 679 height 345
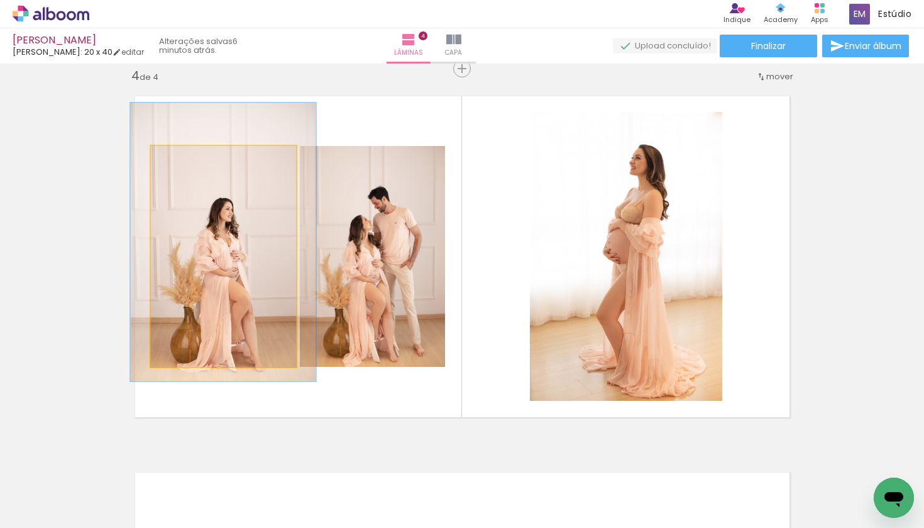
click at [248, 321] on quentale-photo at bounding box center [223, 256] width 145 height 221
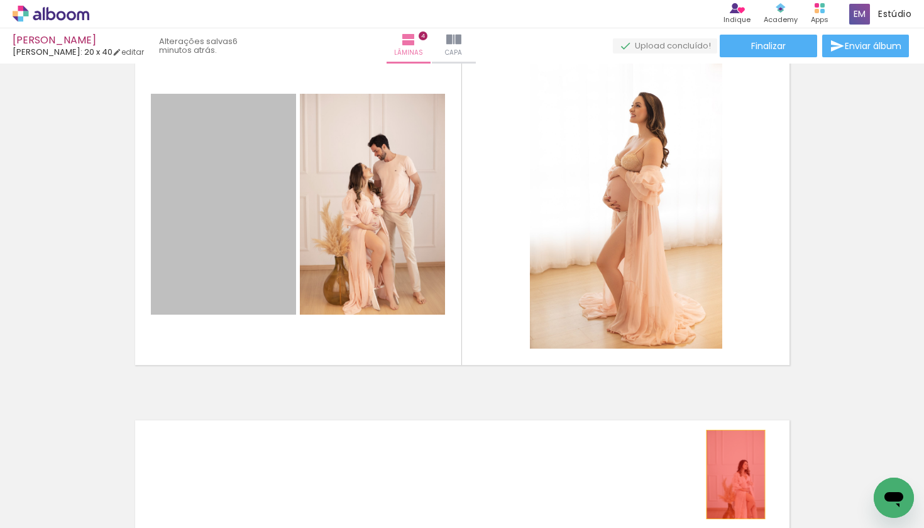
scroll to position [1214, 0]
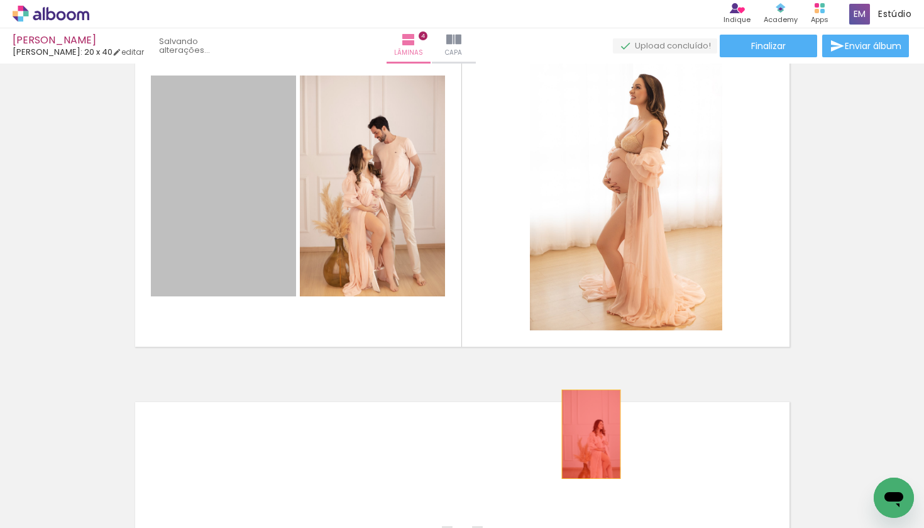
drag, startPoint x: 254, startPoint y: 303, endPoint x: 574, endPoint y: 504, distance: 377.2
click at [574, 504] on quentale-workspace at bounding box center [462, 264] width 924 height 528
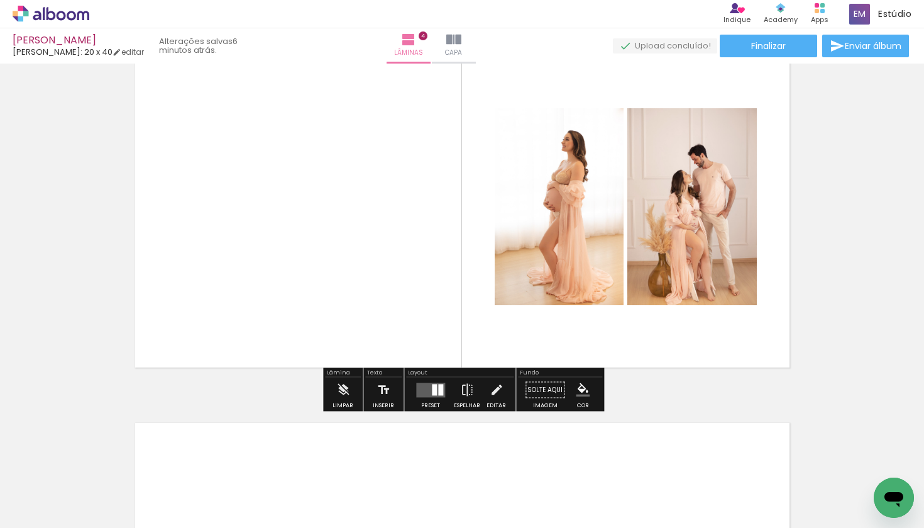
scroll to position [1195, 0]
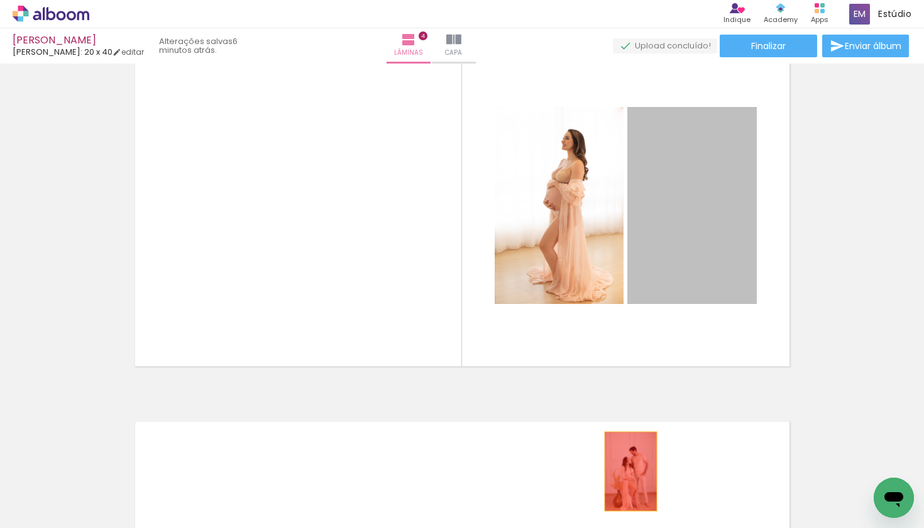
drag, startPoint x: 687, startPoint y: 253, endPoint x: 623, endPoint y: 512, distance: 266.8
click at [623, 512] on quentale-workspace at bounding box center [462, 264] width 924 height 528
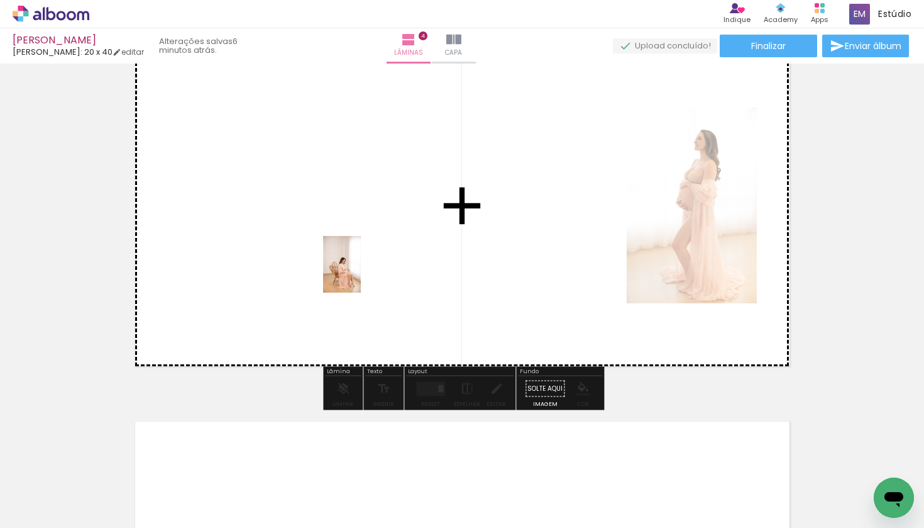
drag, startPoint x: 613, startPoint y: 495, endPoint x: 359, endPoint y: 261, distance: 345.4
click at [359, 261] on quentale-workspace at bounding box center [462, 264] width 924 height 528
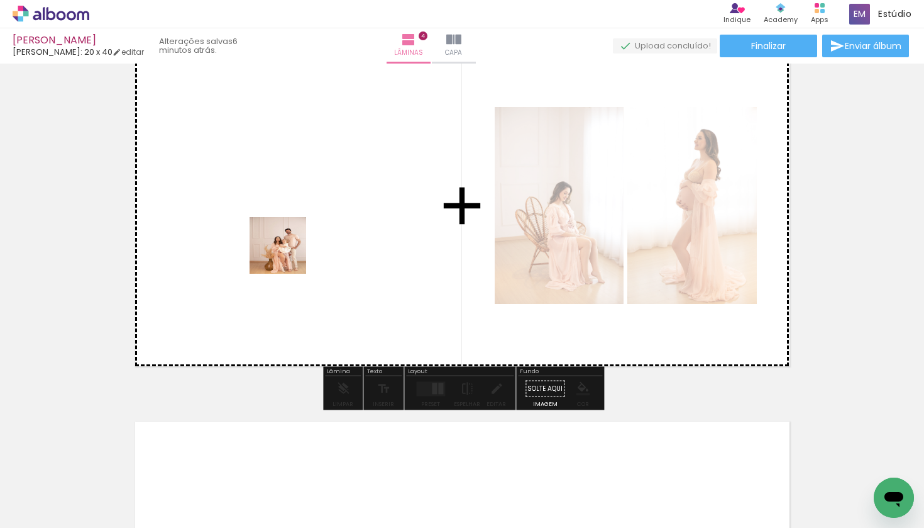
drag, startPoint x: 399, startPoint y: 501, endPoint x: 282, endPoint y: 226, distance: 299.0
click at [282, 226] on quentale-workspace at bounding box center [462, 264] width 924 height 528
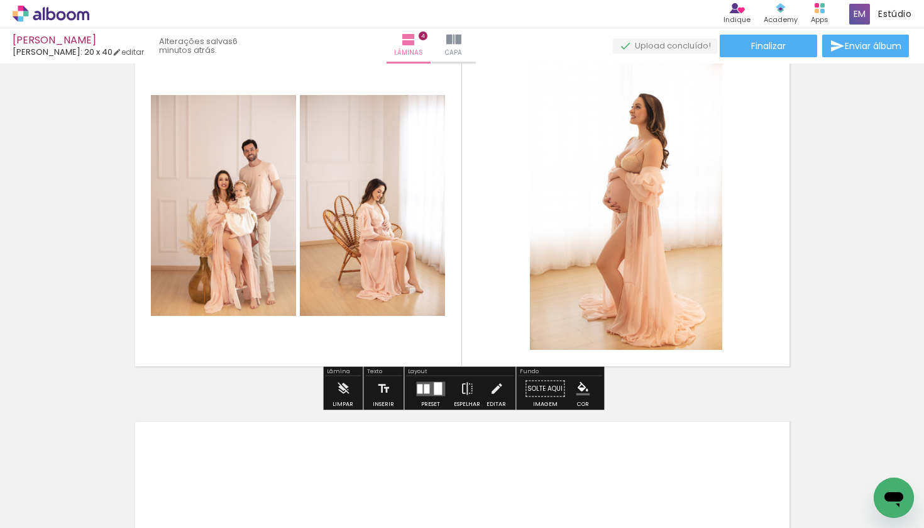
click at [430, 388] on quentale-layouter at bounding box center [430, 388] width 29 height 14
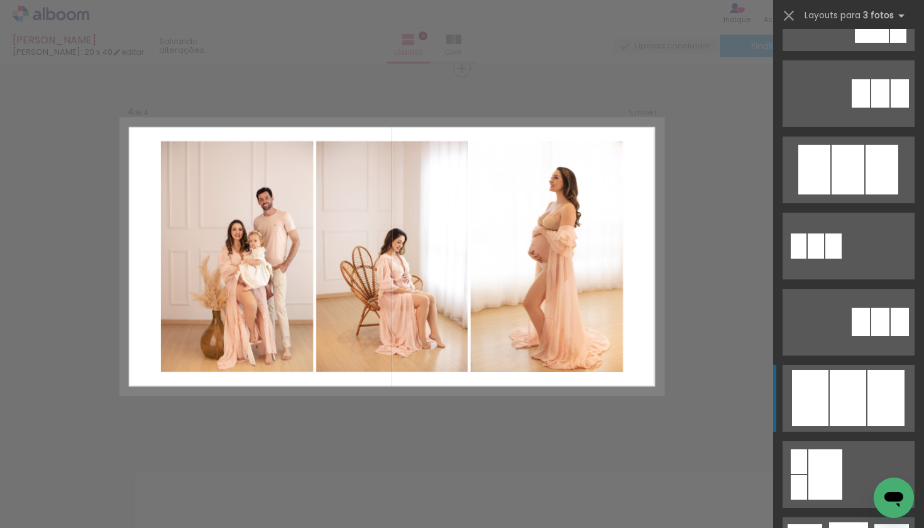
scroll to position [511, 0]
click at [853, 194] on div at bounding box center [848, 169] width 33 height 50
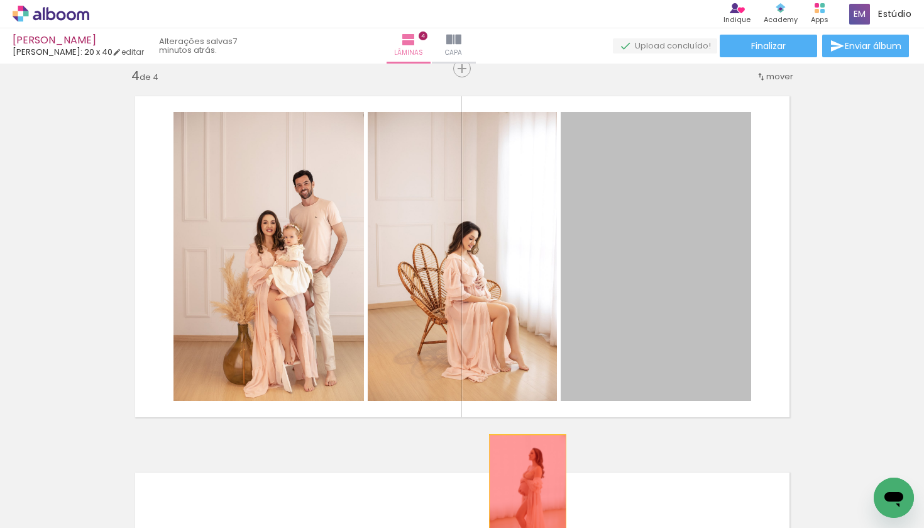
drag, startPoint x: 697, startPoint y: 309, endPoint x: 528, endPoint y: 491, distance: 248.7
click at [528, 491] on quentale-workspace at bounding box center [462, 264] width 924 height 528
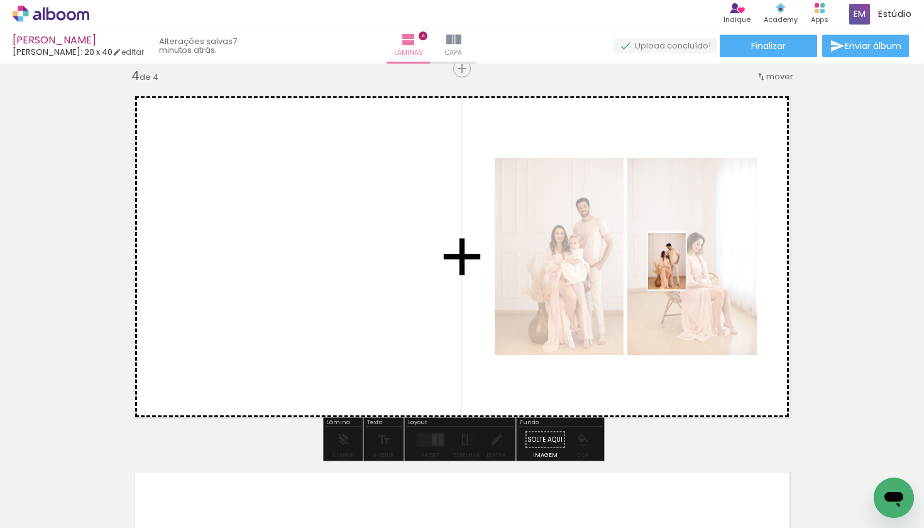
drag, startPoint x: 463, startPoint y: 506, endPoint x: 698, endPoint y: 267, distance: 335.3
click at [698, 267] on quentale-workspace at bounding box center [462, 264] width 924 height 528
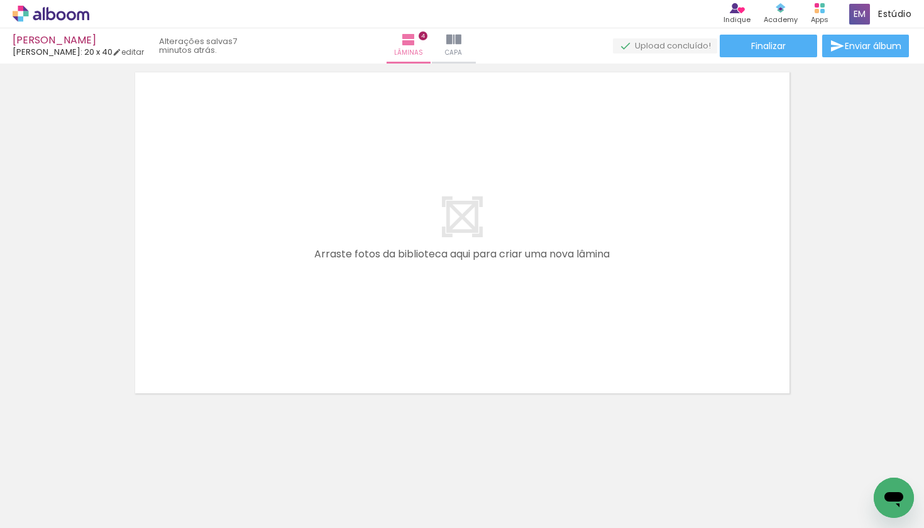
scroll to position [1544, 0]
click at [599, 391] on quentale-layouter at bounding box center [462, 232] width 679 height 345
click at [606, 329] on quentale-layouter at bounding box center [462, 232] width 679 height 345
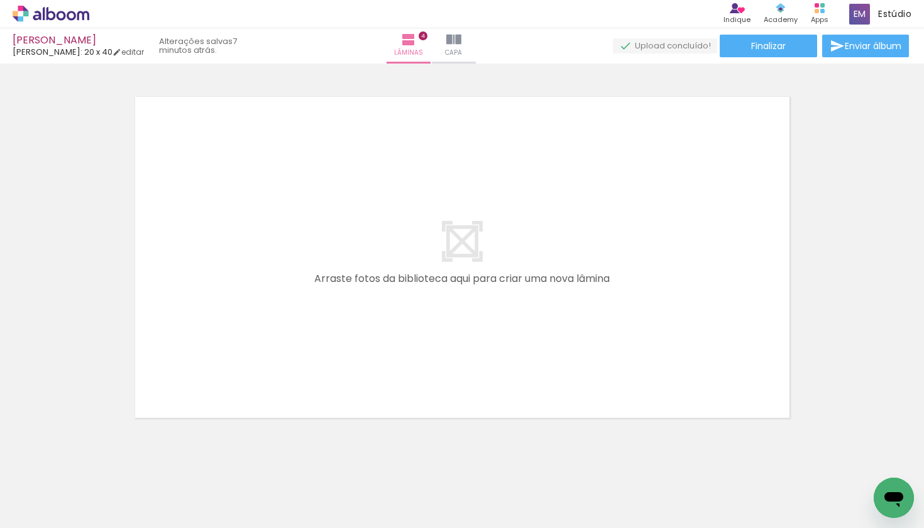
scroll to position [1520, 0]
drag, startPoint x: 526, startPoint y: 499, endPoint x: 528, endPoint y: 331, distance: 168.5
click at [528, 331] on quentale-workspace at bounding box center [462, 264] width 924 height 528
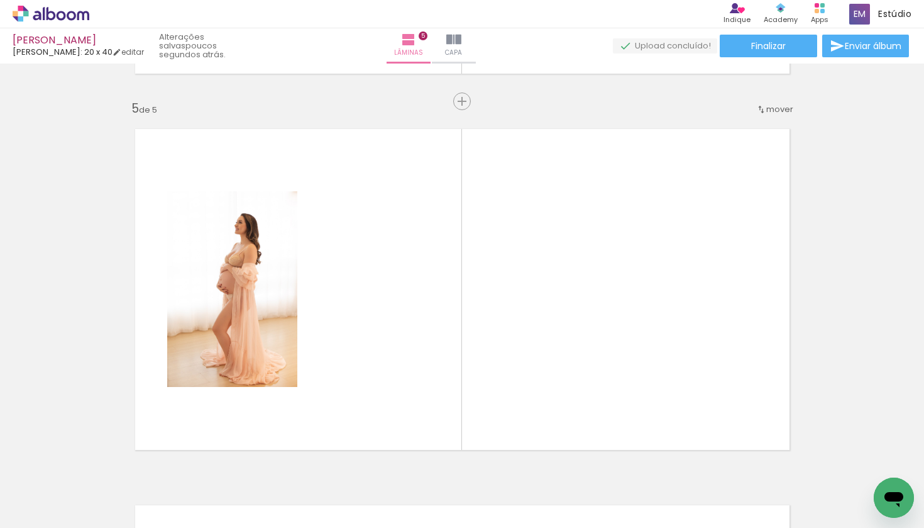
scroll to position [1488, 0]
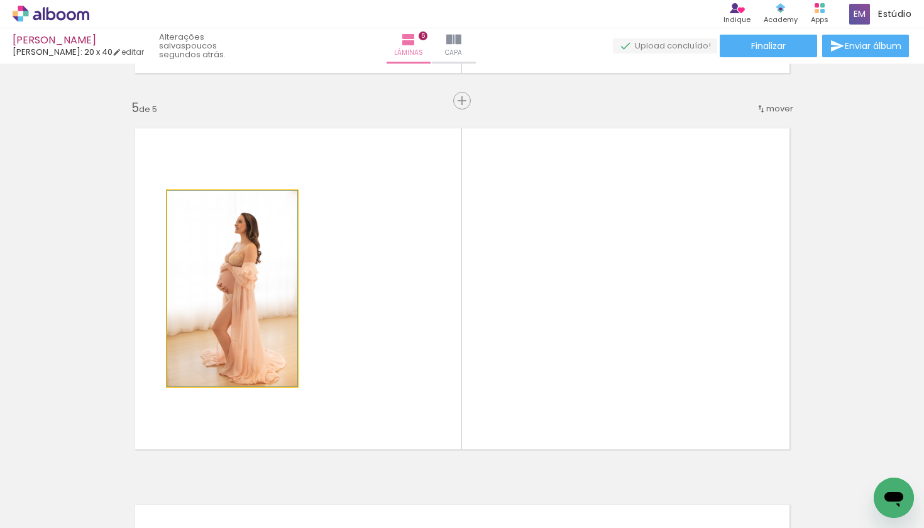
click at [238, 328] on quentale-photo at bounding box center [232, 289] width 130 height 196
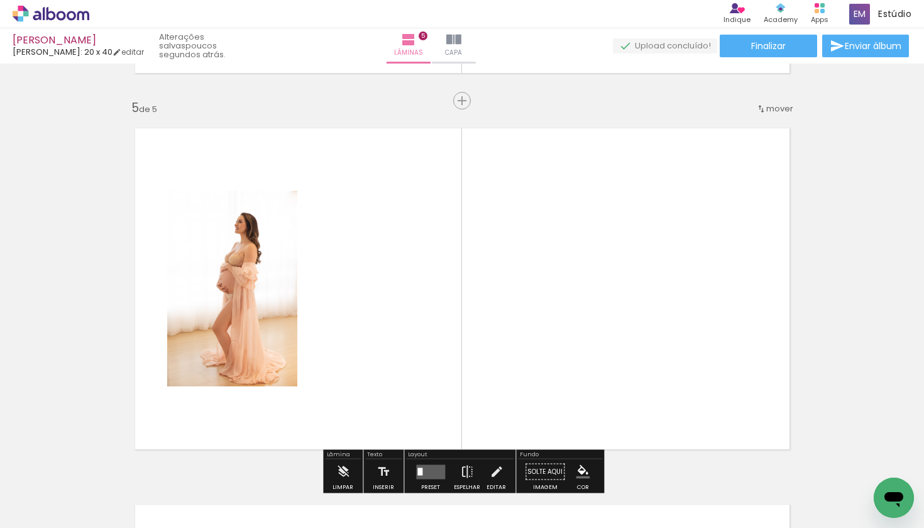
click at [469, 358] on quentale-layouter at bounding box center [462, 288] width 679 height 345
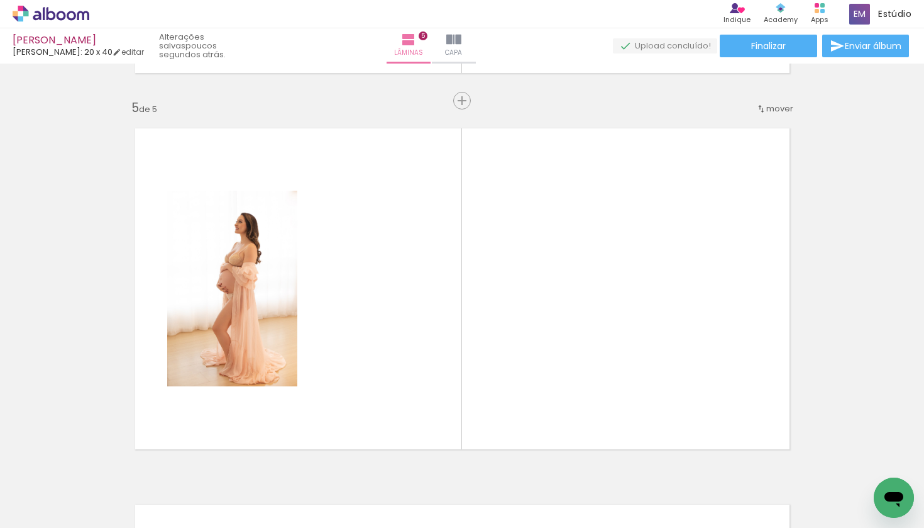
scroll to position [0, 0]
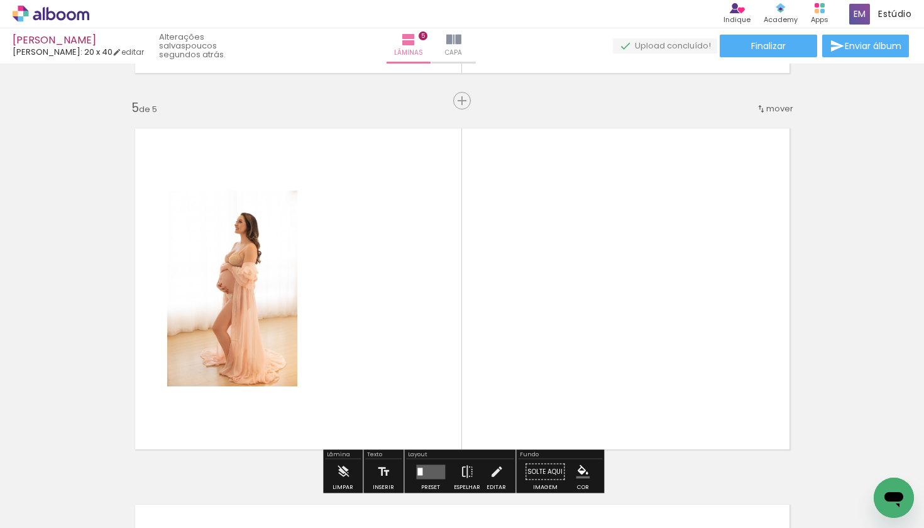
click at [209, 350] on quentale-photo at bounding box center [232, 289] width 130 height 196
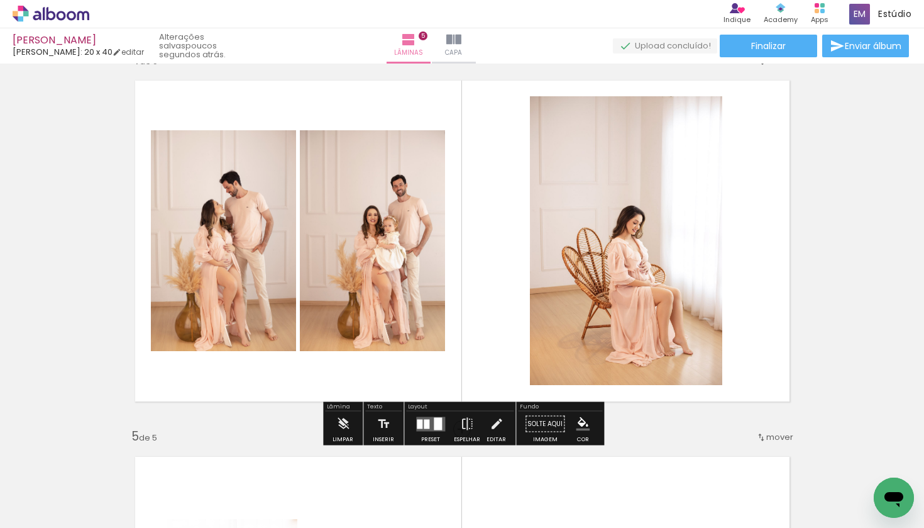
scroll to position [1158, 0]
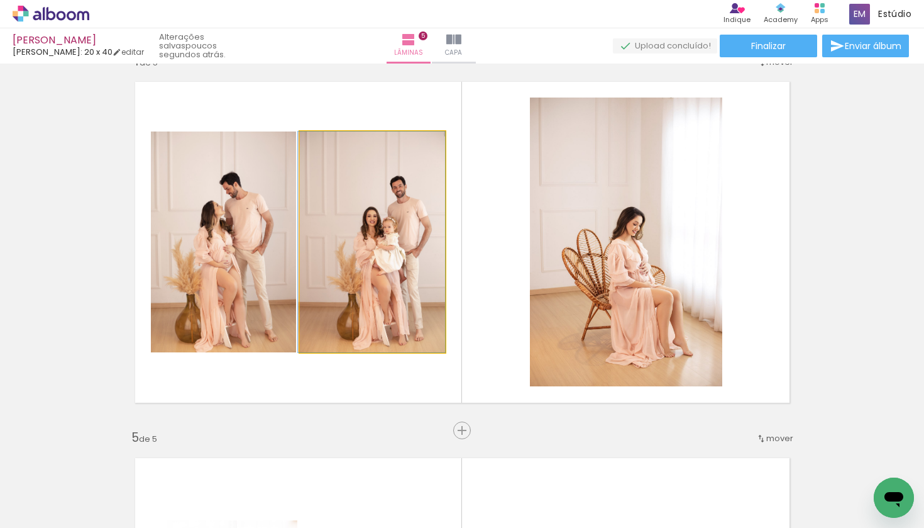
drag, startPoint x: 406, startPoint y: 218, endPoint x: 400, endPoint y: 266, distance: 48.8
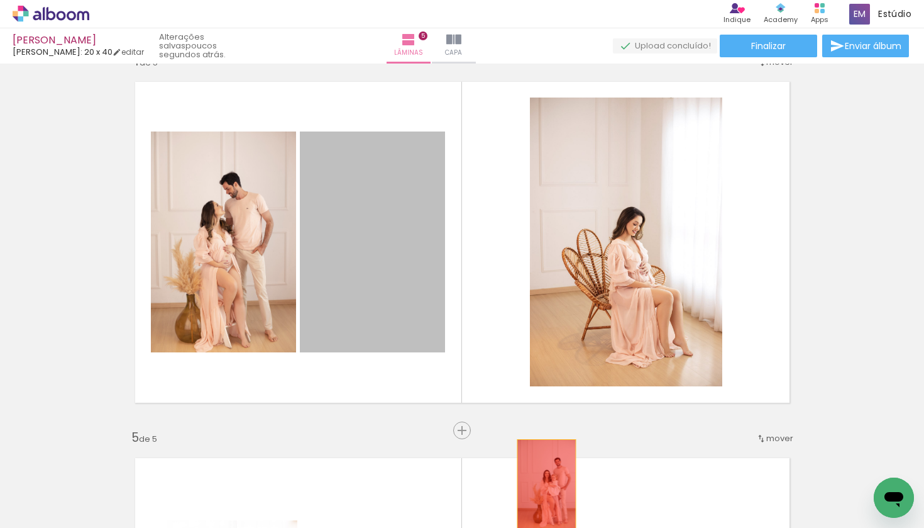
drag, startPoint x: 400, startPoint y: 266, endPoint x: 570, endPoint y: 521, distance: 306.5
click at [570, 521] on quentale-workspace at bounding box center [462, 264] width 924 height 528
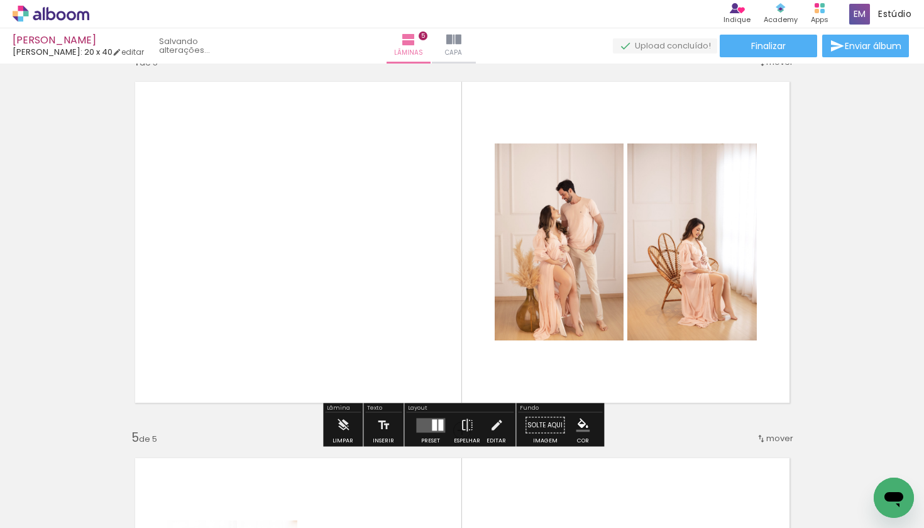
scroll to position [1163, 0]
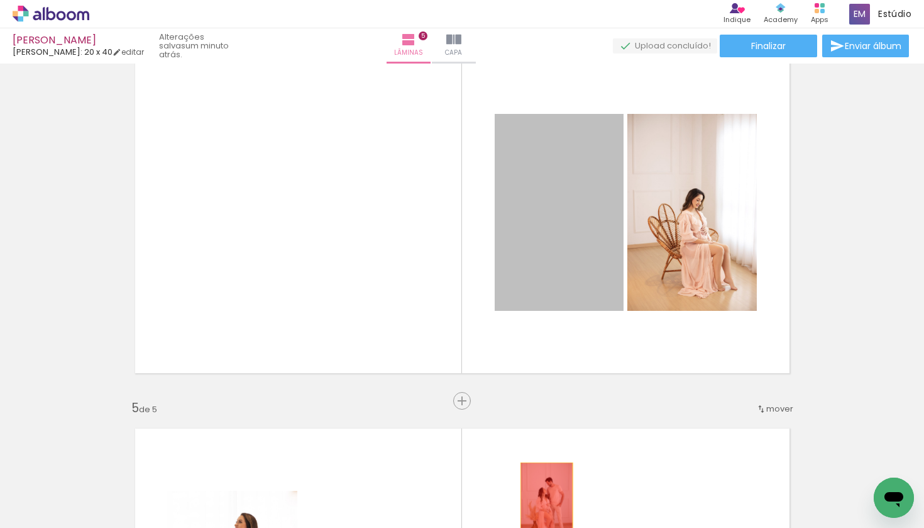
drag, startPoint x: 556, startPoint y: 286, endPoint x: 545, endPoint y: 524, distance: 238.0
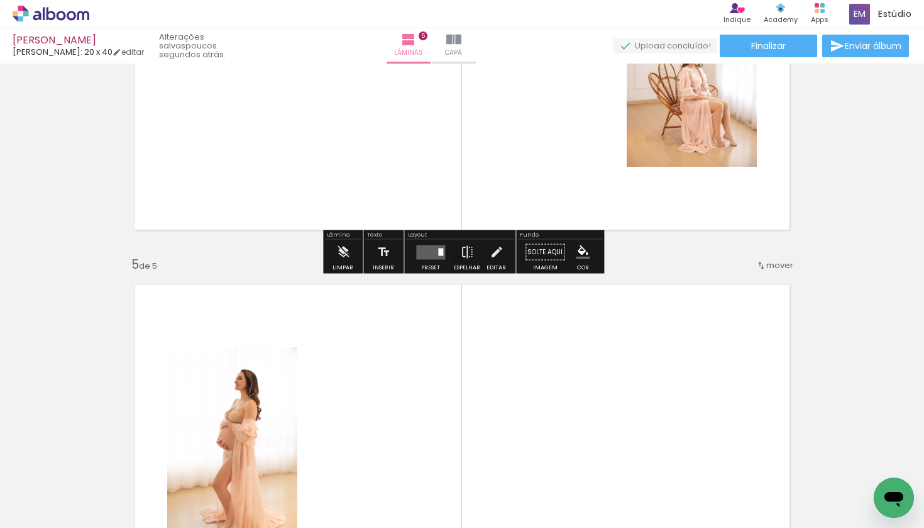
scroll to position [1344, 0]
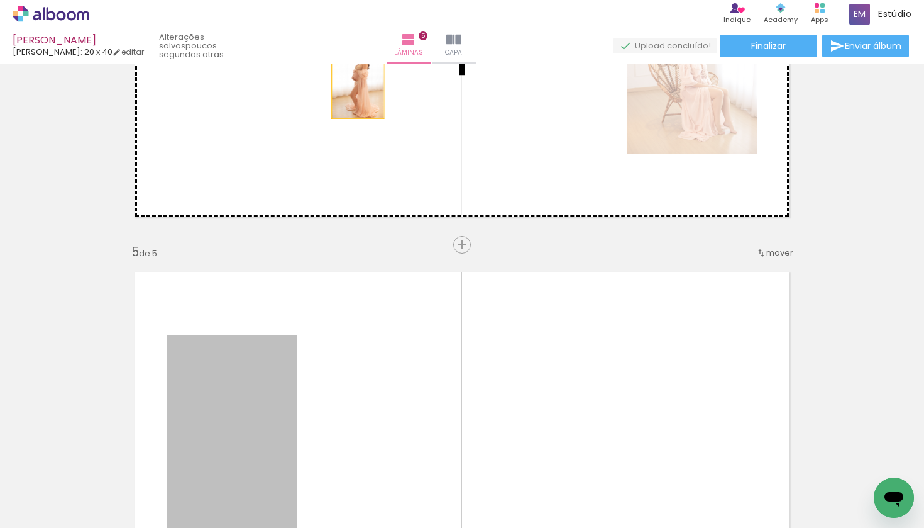
drag, startPoint x: 264, startPoint y: 394, endPoint x: 358, endPoint y: 79, distance: 328.3
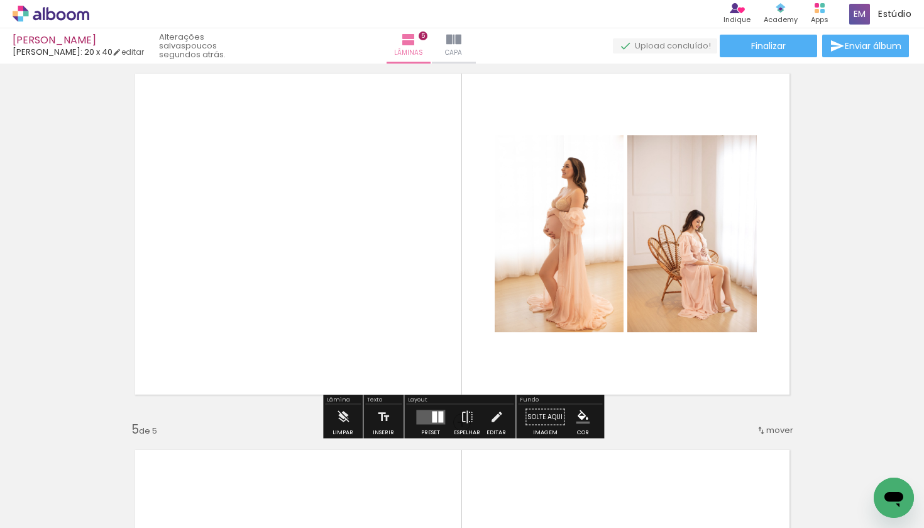
scroll to position [1164, 0]
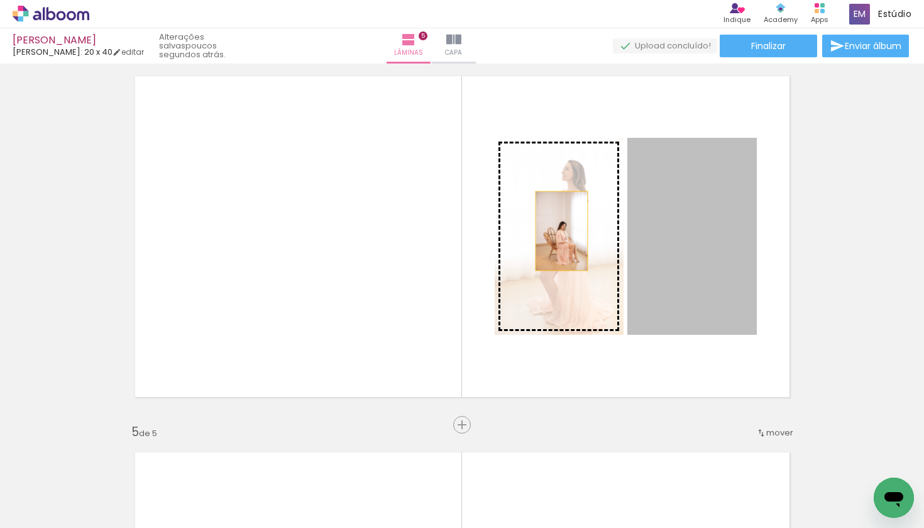
drag, startPoint x: 680, startPoint y: 231, endPoint x: 550, endPoint y: 230, distance: 130.2
click at [0, 0] on slot at bounding box center [0, 0] width 0 height 0
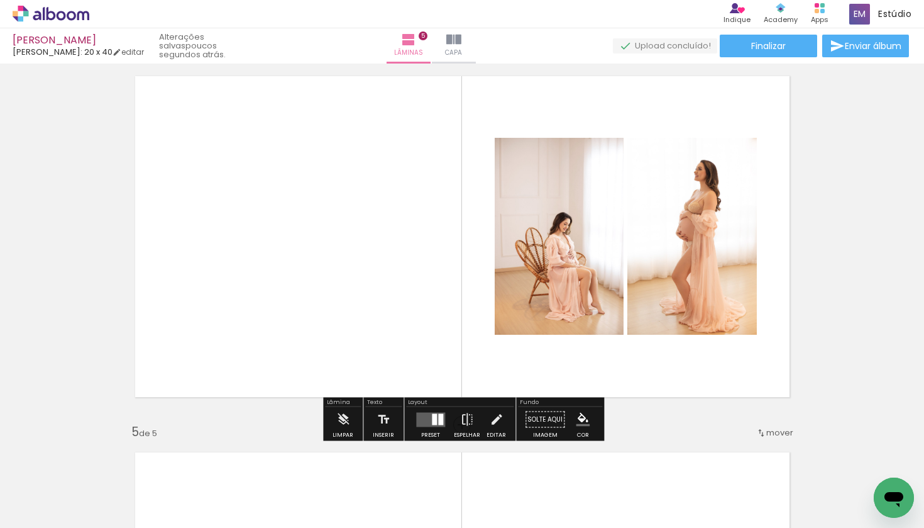
click at [433, 418] on div at bounding box center [434, 418] width 5 height 11
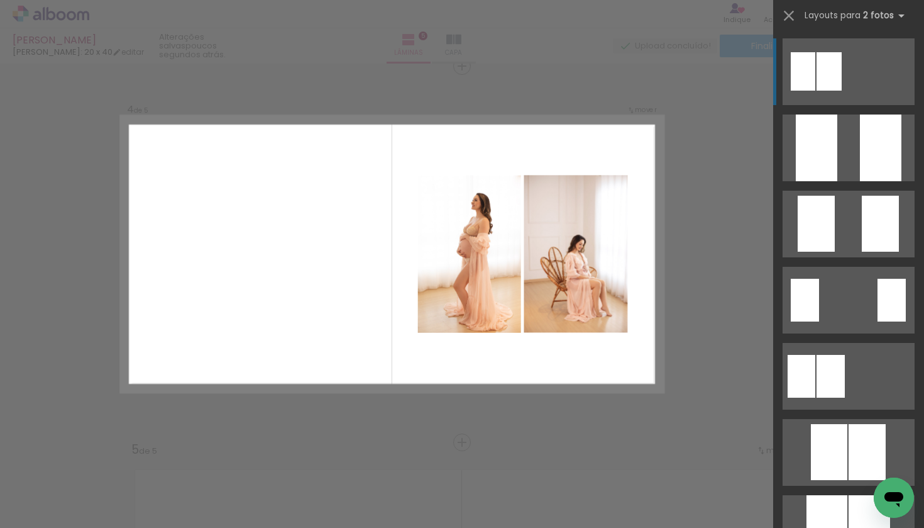
scroll to position [1144, 0]
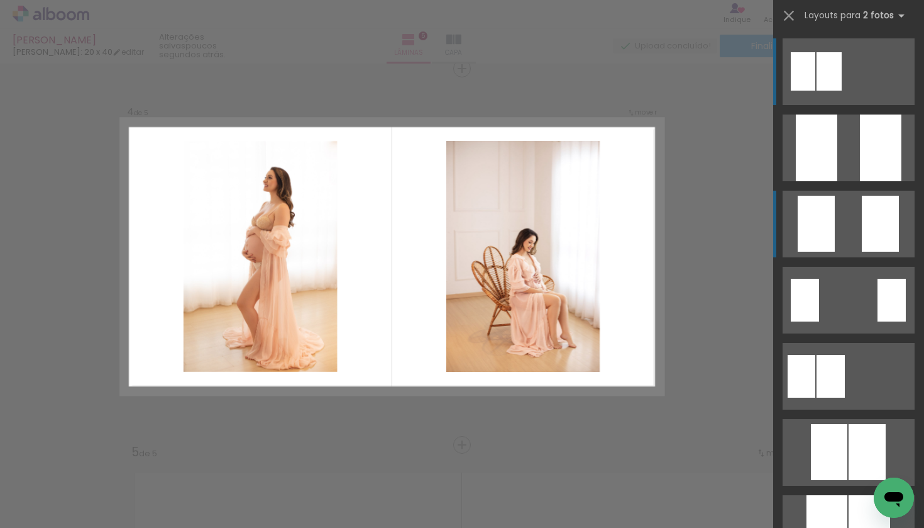
click at [816, 91] on div at bounding box center [803, 71] width 25 height 38
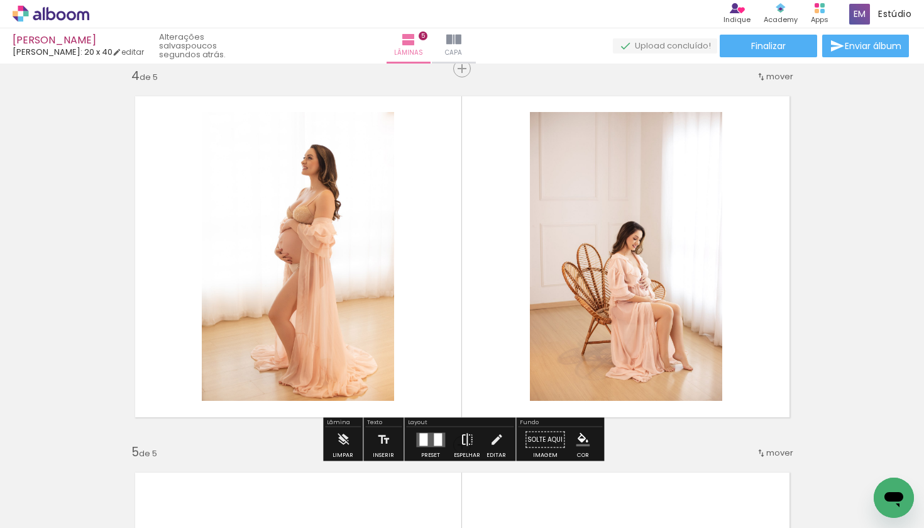
click at [463, 436] on iron-icon at bounding box center [467, 439] width 14 height 25
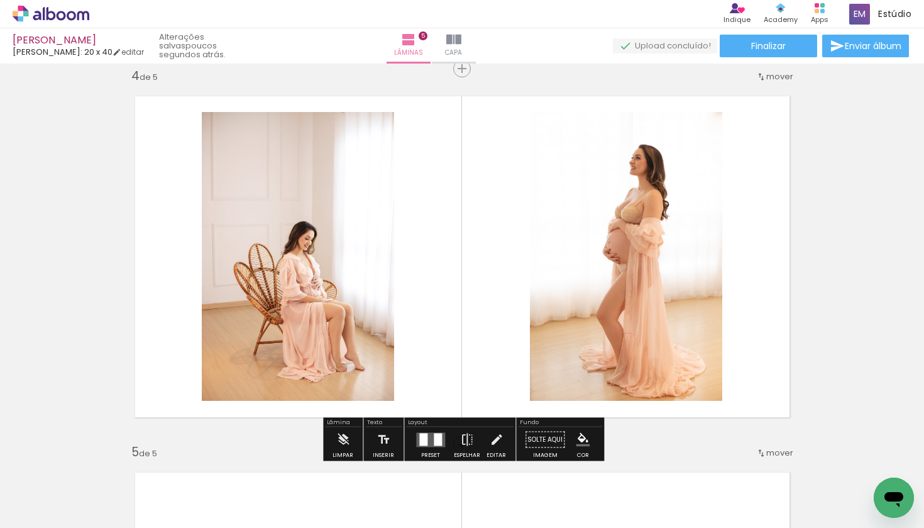
click at [795, 312] on quentale-layouter at bounding box center [462, 256] width 679 height 345
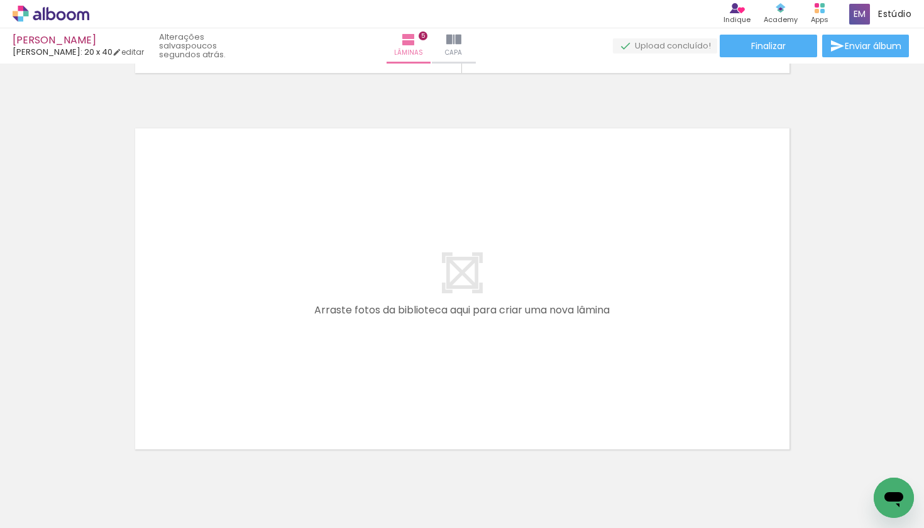
scroll to position [0, 0]
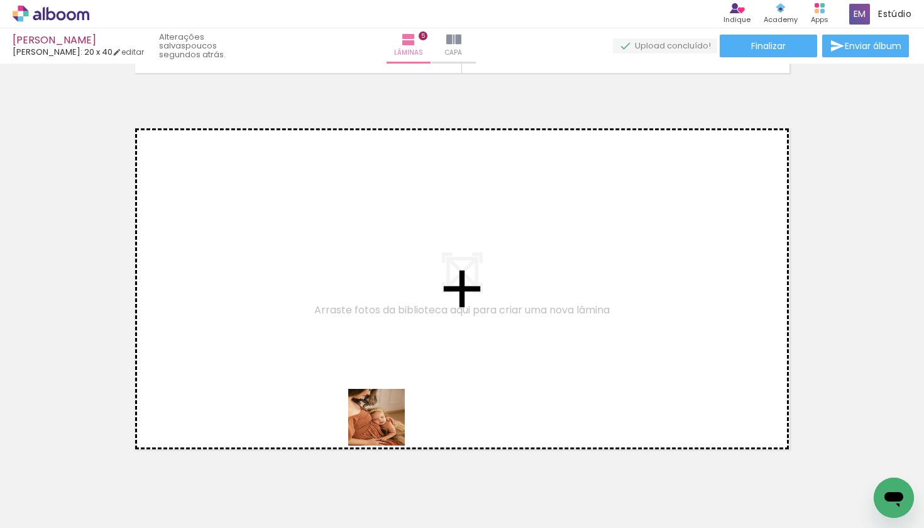
drag, startPoint x: 409, startPoint y: 506, endPoint x: 377, endPoint y: 341, distance: 167.2
click at [377, 341] on quentale-workspace at bounding box center [462, 264] width 924 height 528
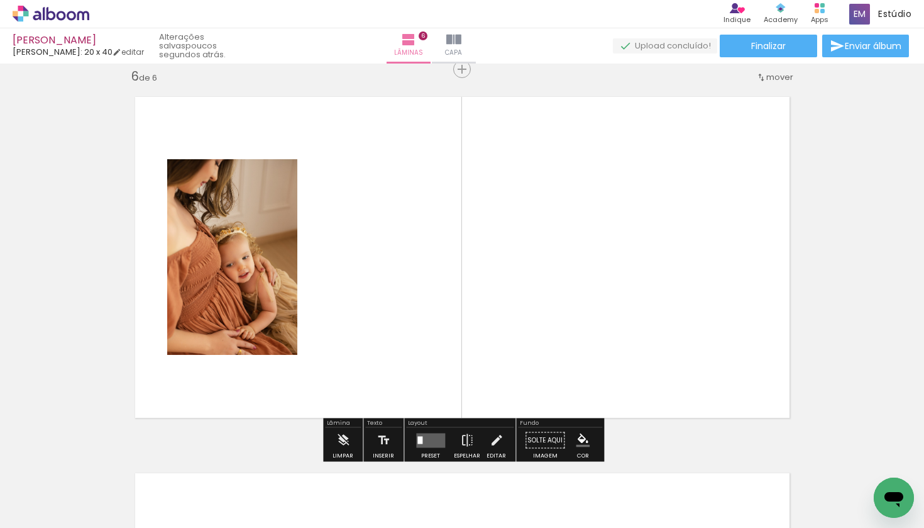
scroll to position [1896, 0]
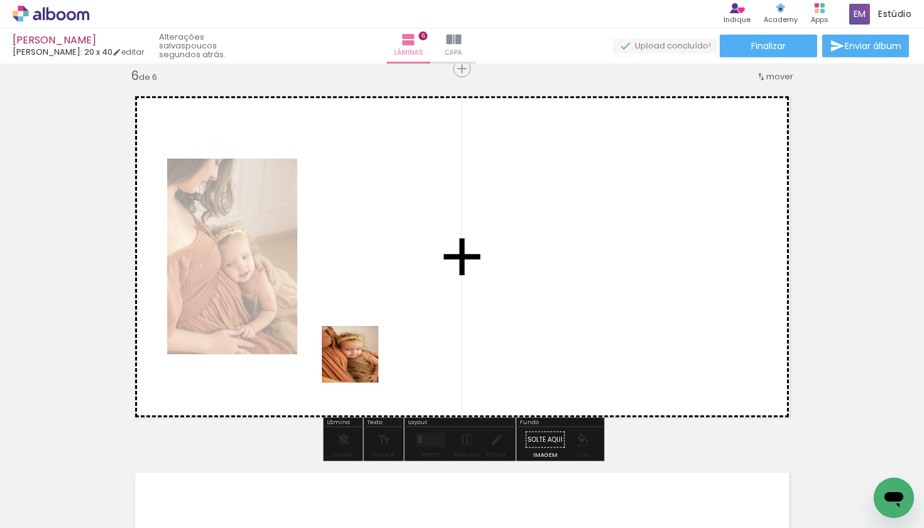
drag, startPoint x: 282, startPoint y: 486, endPoint x: 380, endPoint y: 343, distance: 174.1
click at [380, 343] on quentale-workspace at bounding box center [462, 264] width 924 height 528
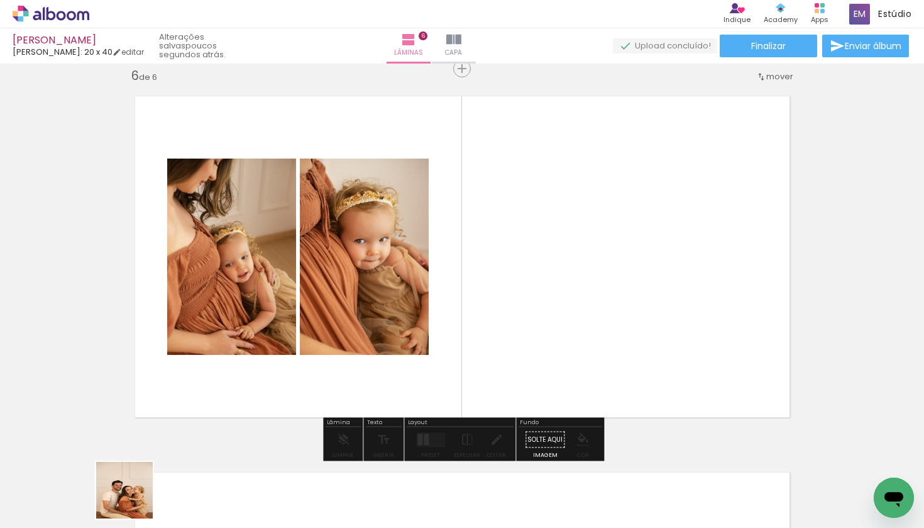
drag, startPoint x: 128, startPoint y: 503, endPoint x: 609, endPoint y: 352, distance: 505.0
click at [609, 352] on quentale-workspace at bounding box center [462, 264] width 924 height 528
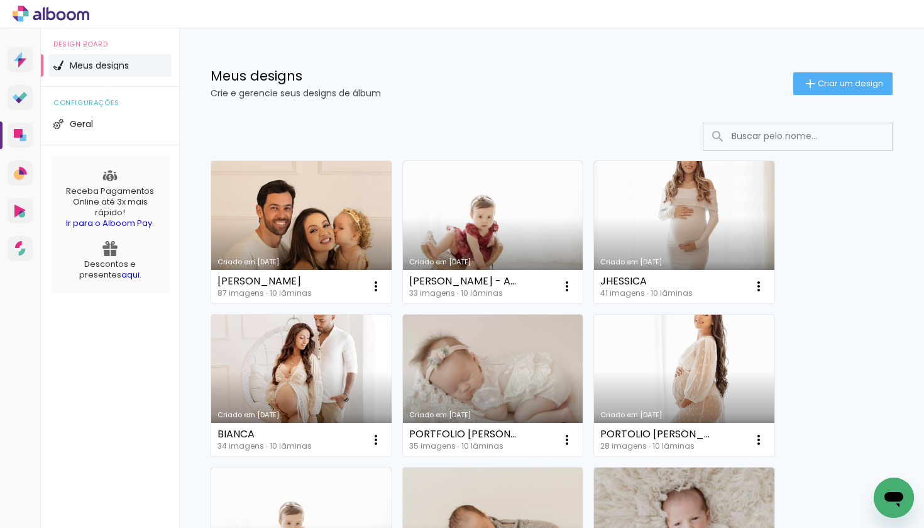
click at [318, 230] on link "Criado em [DATE]" at bounding box center [301, 232] width 180 height 142
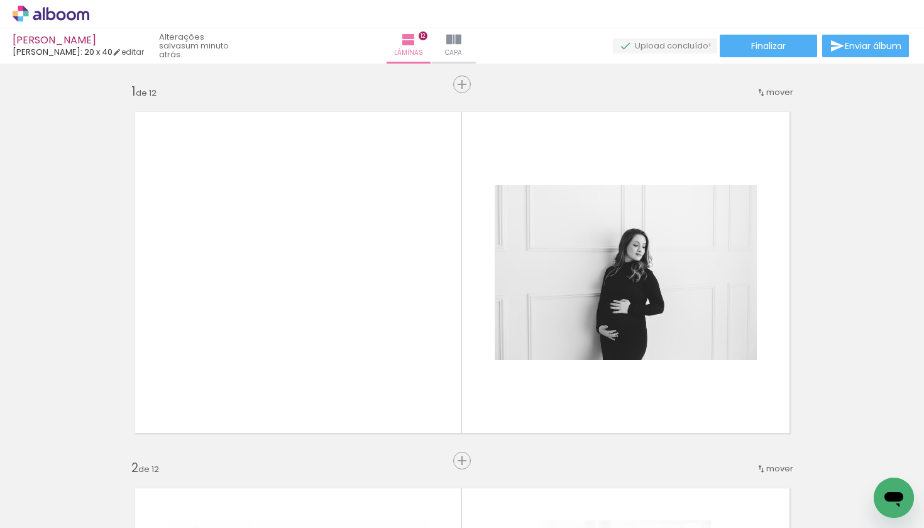
scroll to position [0, 5298]
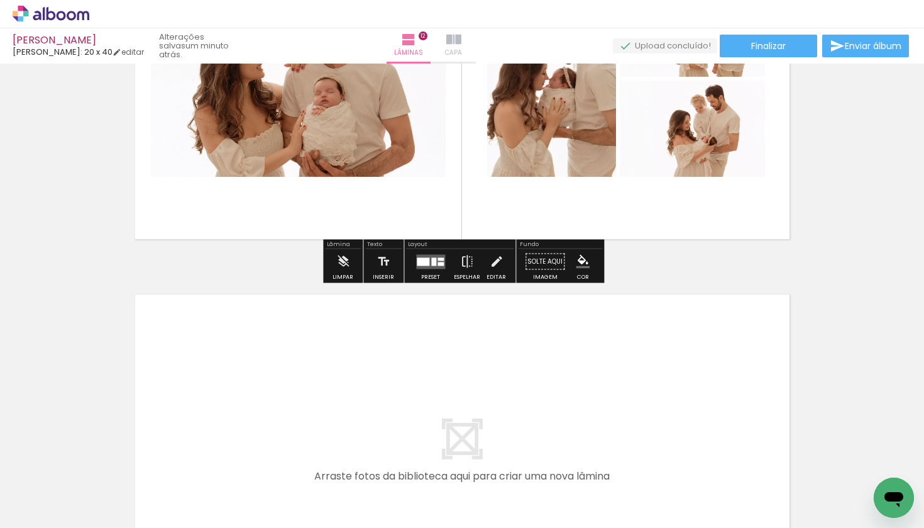
click at [462, 36] on iron-icon at bounding box center [454, 39] width 15 height 15
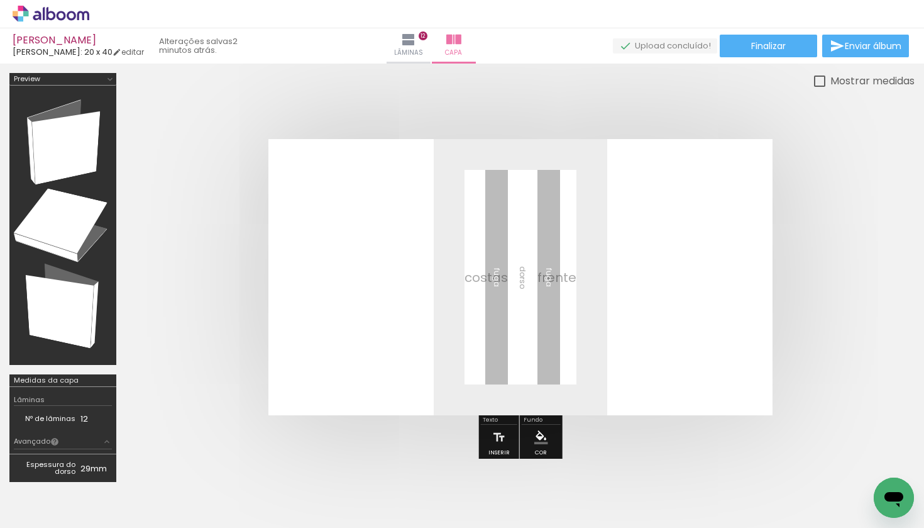
click at [238, 364] on quentale-cover at bounding box center [520, 277] width 689 height 276
click at [247, 379] on quentale-cover at bounding box center [520, 277] width 689 height 276
click at [289, 333] on quentale-layouter at bounding box center [521, 277] width 504 height 276
click at [347, 336] on quentale-layouter at bounding box center [521, 277] width 504 height 276
click at [374, 341] on quentale-layouter at bounding box center [521, 277] width 504 height 276
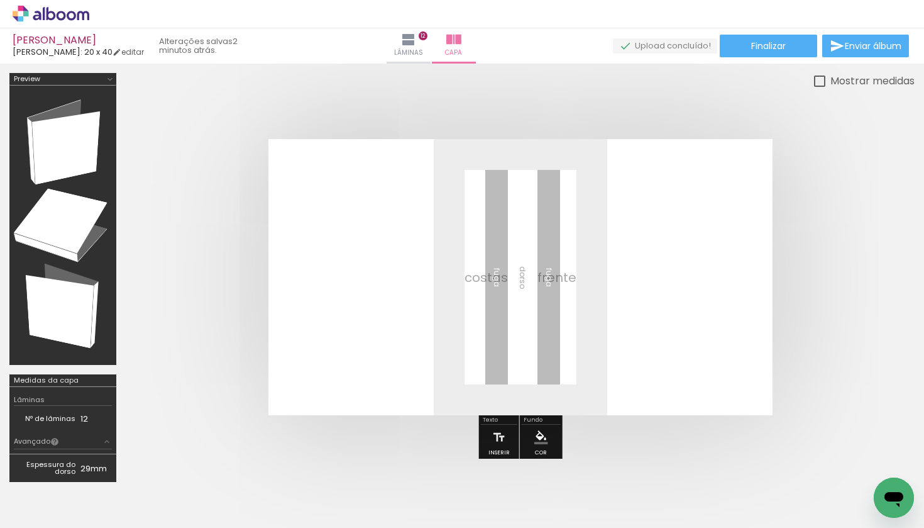
click at [362, 343] on quentale-layouter at bounding box center [521, 277] width 504 height 276
click at [383, 345] on quentale-layouter at bounding box center [521, 277] width 504 height 276
click at [399, 345] on quentale-layouter at bounding box center [521, 277] width 504 height 276
click at [367, 337] on quentale-layouter at bounding box center [521, 277] width 504 height 276
click at [374, 343] on quentale-layouter at bounding box center [521, 277] width 504 height 276
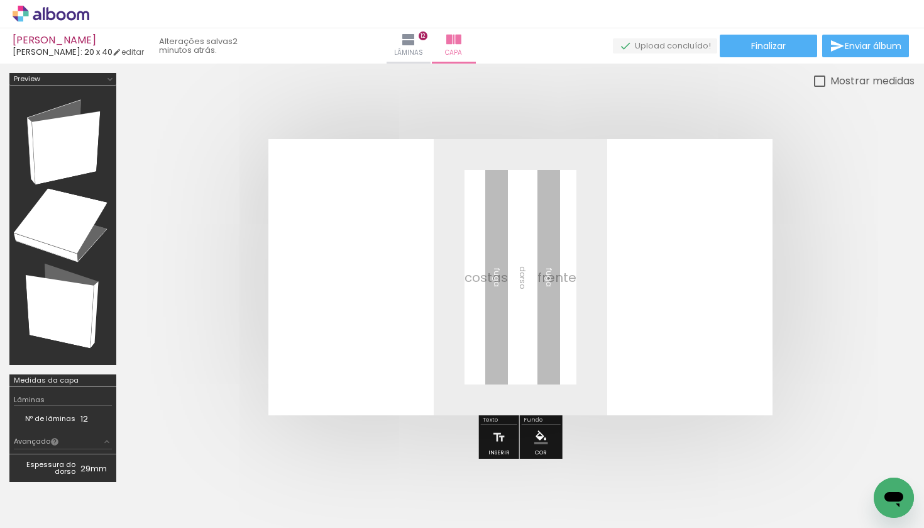
click at [343, 326] on quentale-layouter at bounding box center [521, 277] width 504 height 276
click at [352, 335] on quentale-layouter at bounding box center [521, 277] width 504 height 276
click at [362, 335] on quentale-layouter at bounding box center [521, 277] width 504 height 276
click at [365, 337] on quentale-layouter at bounding box center [521, 277] width 504 height 276
click at [340, 324] on quentale-layouter at bounding box center [521, 277] width 504 height 276
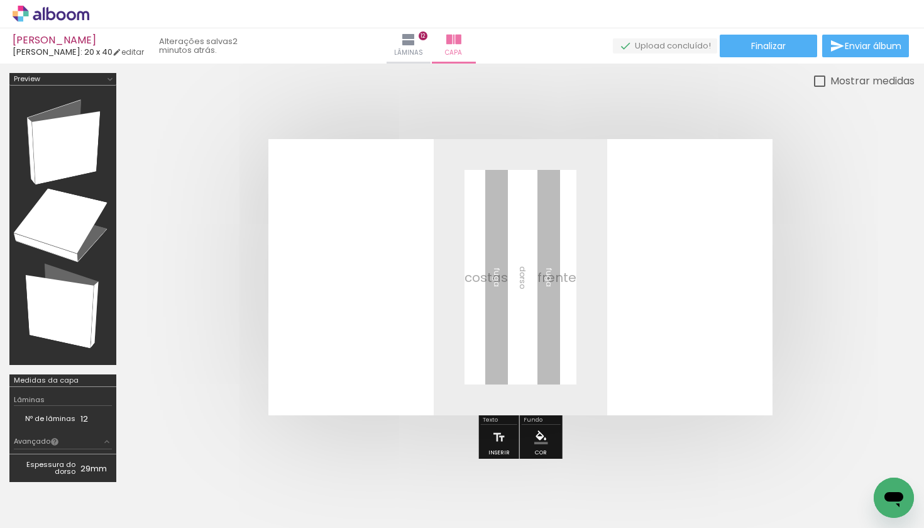
click at [345, 328] on quentale-layouter at bounding box center [521, 277] width 504 height 276
click at [349, 329] on quentale-layouter at bounding box center [521, 277] width 504 height 276
click at [26, 517] on iron-icon at bounding box center [18, 510] width 15 height 15
click at [0, 0] on input "file" at bounding box center [0, 0] width 0 height 0
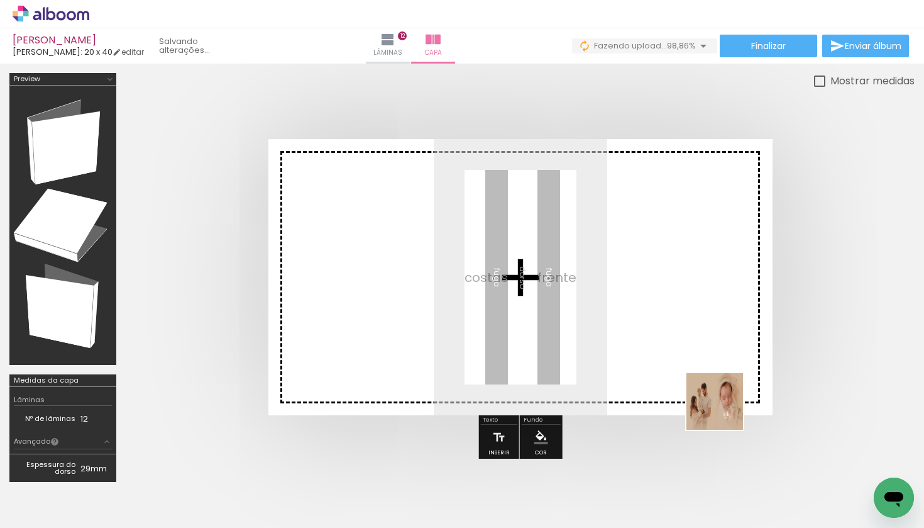
drag, startPoint x: 871, startPoint y: 483, endPoint x: 621, endPoint y: 315, distance: 300.9
click at [621, 315] on quentale-workspace at bounding box center [462, 264] width 924 height 528
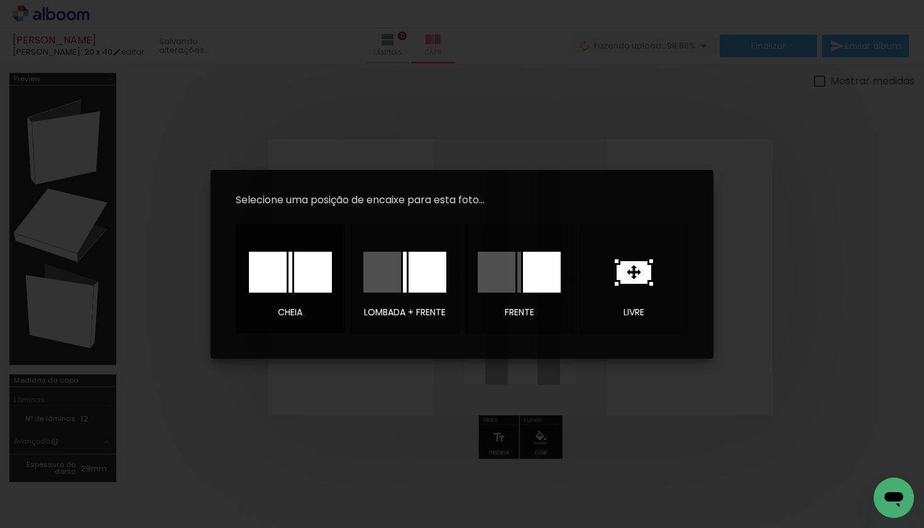
click at [292, 281] on div at bounding box center [291, 272] width 4 height 41
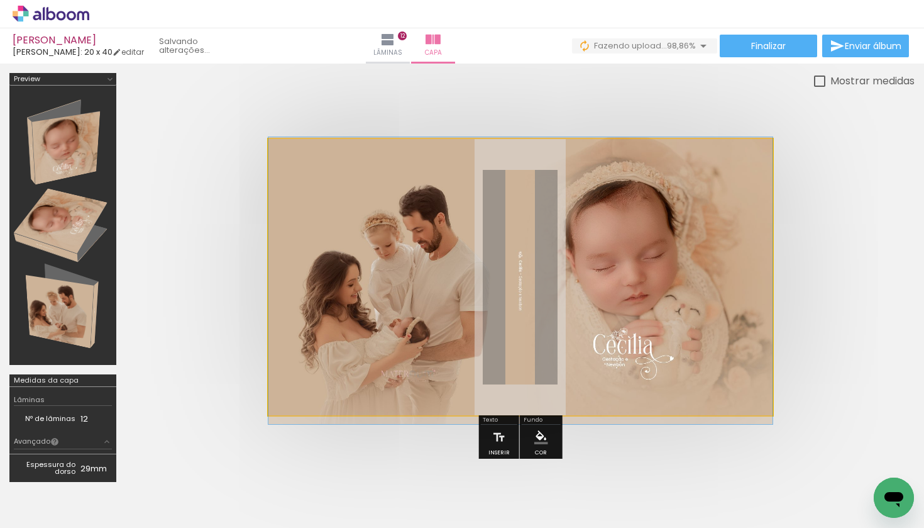
drag, startPoint x: 684, startPoint y: 226, endPoint x: 712, endPoint y: 230, distance: 27.9
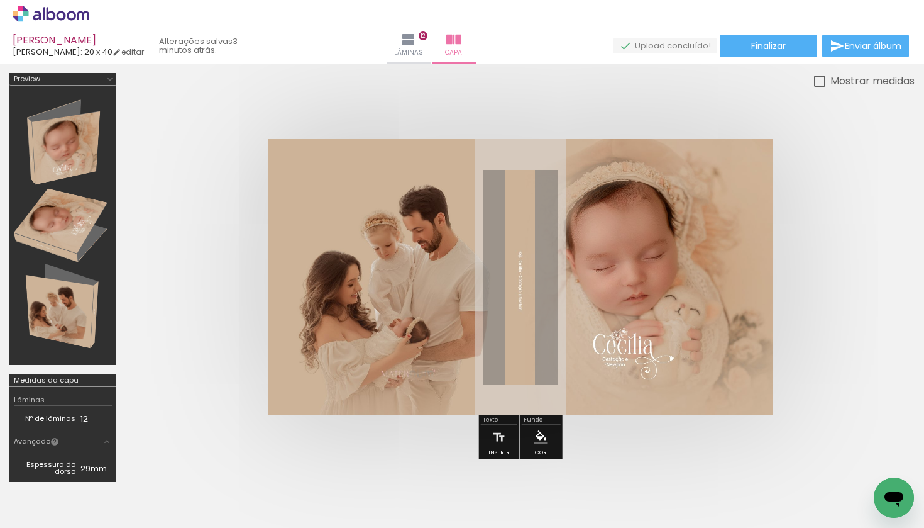
scroll to position [0, 5368]
click at [831, 123] on div at bounding box center [520, 277] width 789 height 377
click at [848, 146] on quentale-cover at bounding box center [520, 277] width 689 height 276
click at [848, 132] on div at bounding box center [520, 277] width 789 height 377
click at [852, 133] on div at bounding box center [520, 277] width 789 height 377
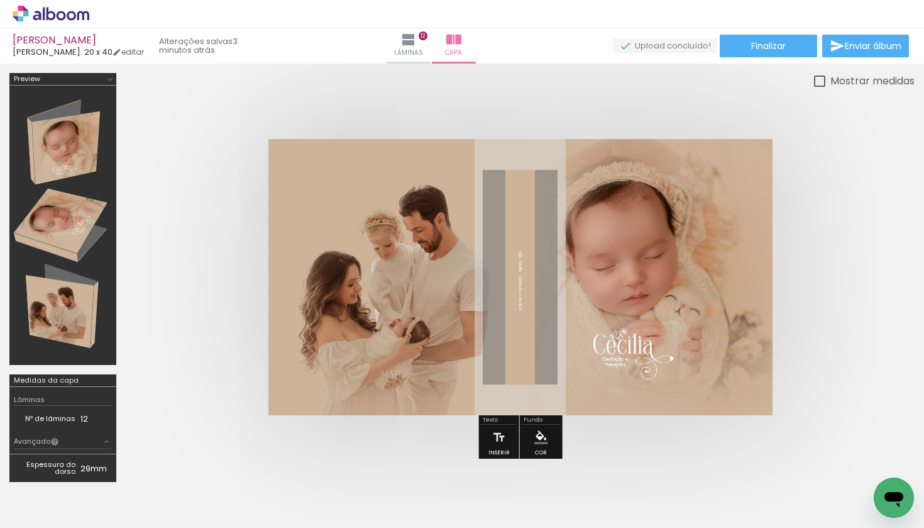
click at [853, 134] on div at bounding box center [520, 277] width 789 height 377
click at [853, 119] on div at bounding box center [520, 277] width 789 height 377
click at [854, 120] on div at bounding box center [520, 277] width 789 height 377
click at [845, 123] on div at bounding box center [520, 277] width 789 height 377
click at [819, 121] on div at bounding box center [520, 277] width 789 height 377
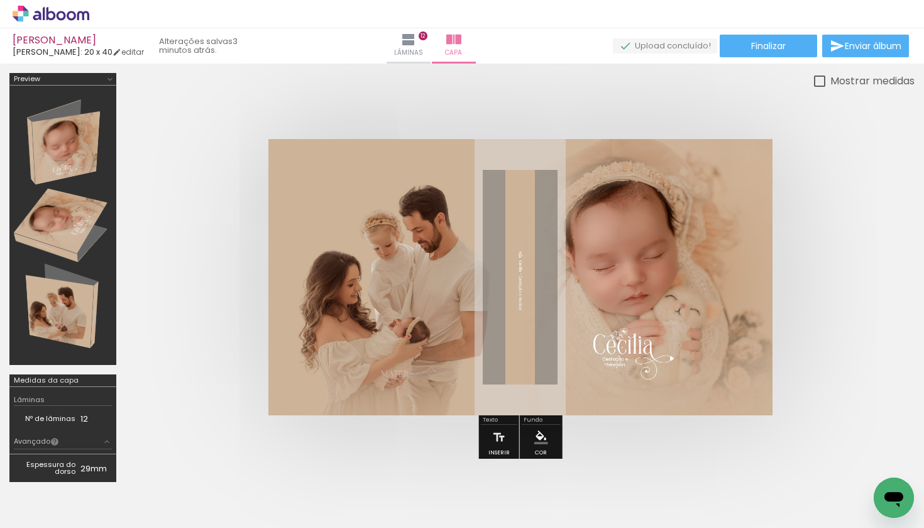
click at [841, 59] on div "CECILIA Luiz Fotógrafo: 20 x 40 editar 3 minutos atrás. Lâminas 12 Capa Finaliz…" at bounding box center [462, 32] width 924 height 64
click at [862, 43] on span "Enviar álbum" at bounding box center [873, 46] width 57 height 9
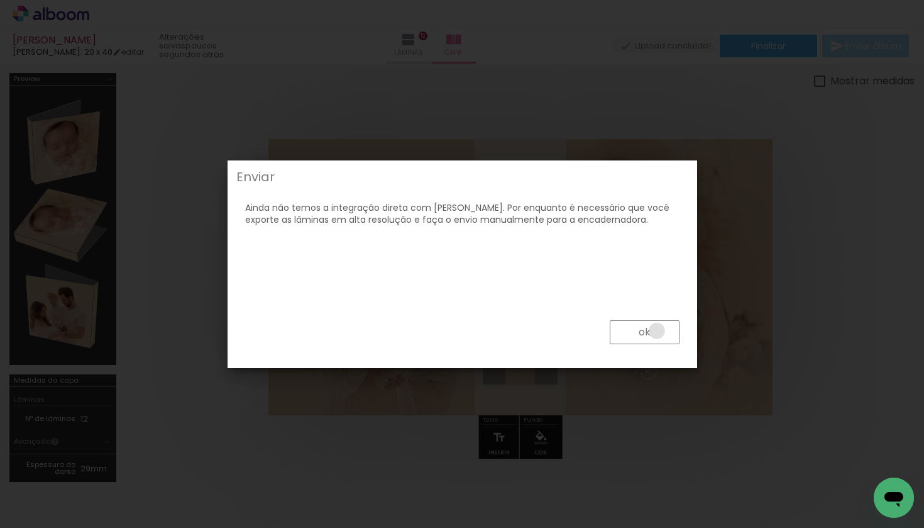
click at [657, 331] on paper-button "ok" at bounding box center [645, 332] width 70 height 24
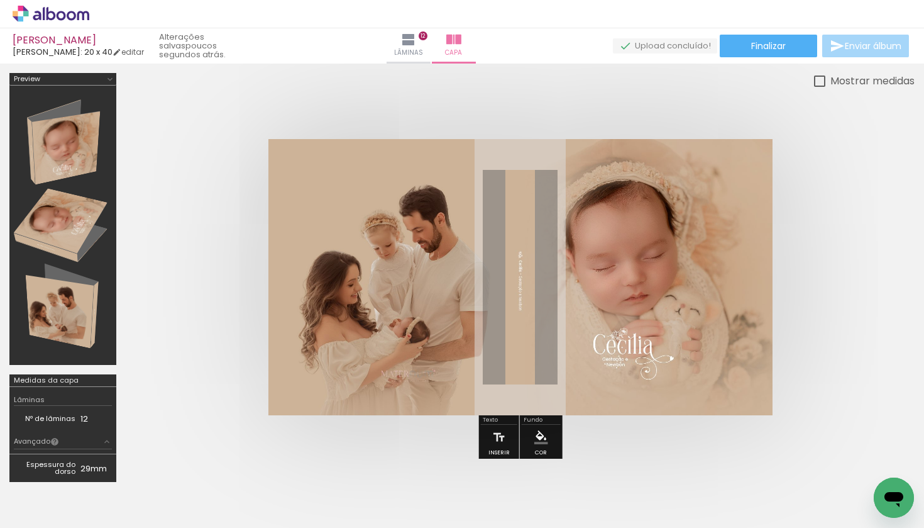
click at [847, 148] on quentale-cover at bounding box center [520, 277] width 689 height 276
click at [780, 47] on span "Finalizar" at bounding box center [769, 46] width 35 height 9
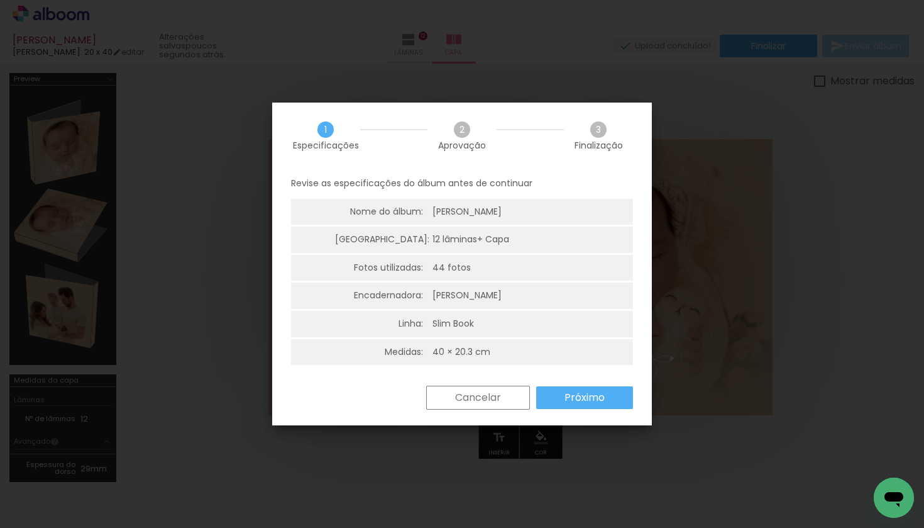
click at [0, 0] on slot "Próximo" at bounding box center [0, 0] width 0 height 0
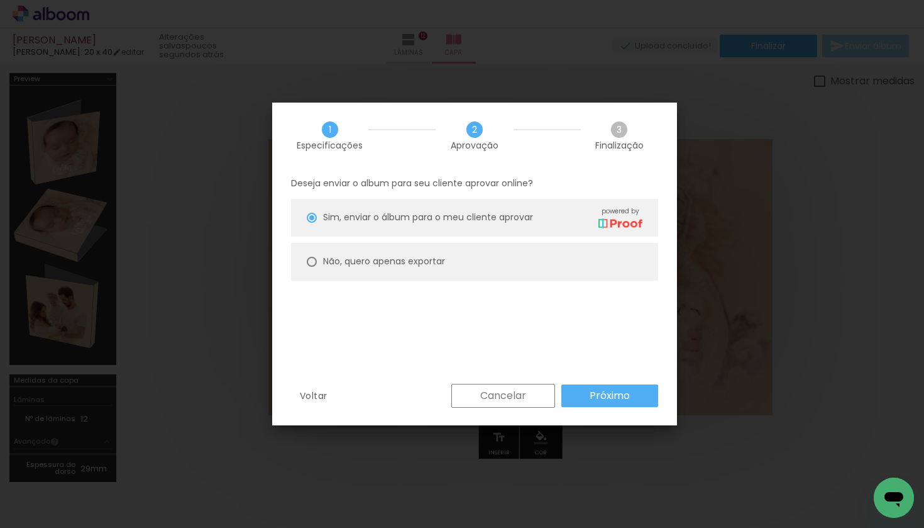
click at [0, 0] on slot "Próximo" at bounding box center [0, 0] width 0 height 0
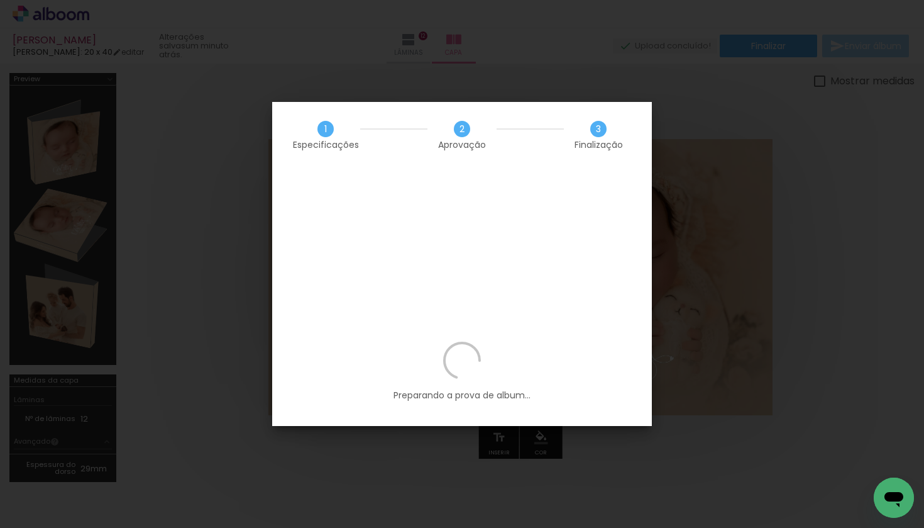
scroll to position [0, 5368]
click at [558, 341] on div "Preparando a prova de album..." at bounding box center [462, 383] width 380 height 84
click at [398, 382] on div "Preparando a prova de album..." at bounding box center [462, 383] width 380 height 84
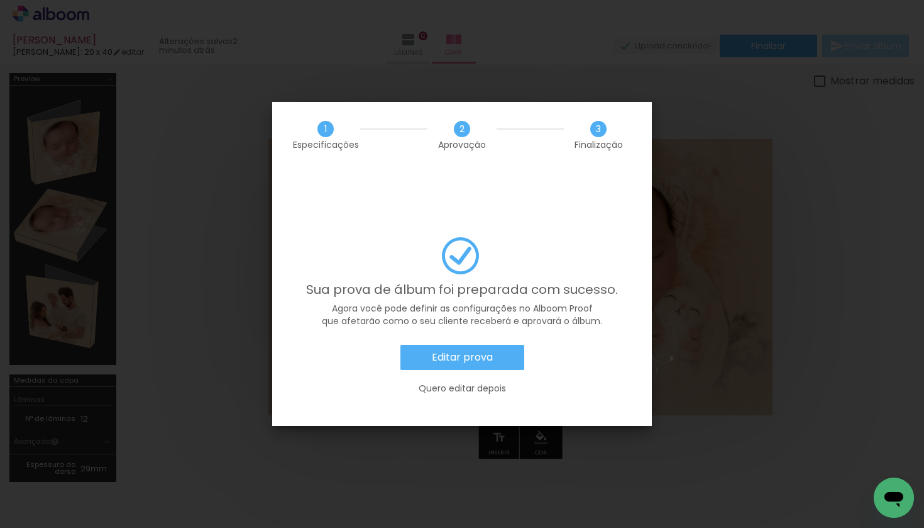
click at [504, 345] on paper-button "Editar prova" at bounding box center [463, 357] width 124 height 25
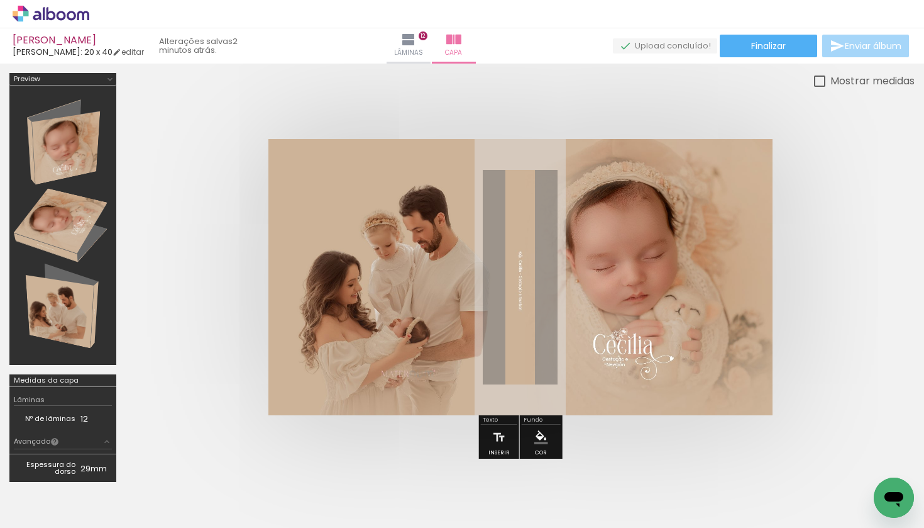
scroll to position [0, 5368]
